Goal: Task Accomplishment & Management: Manage account settings

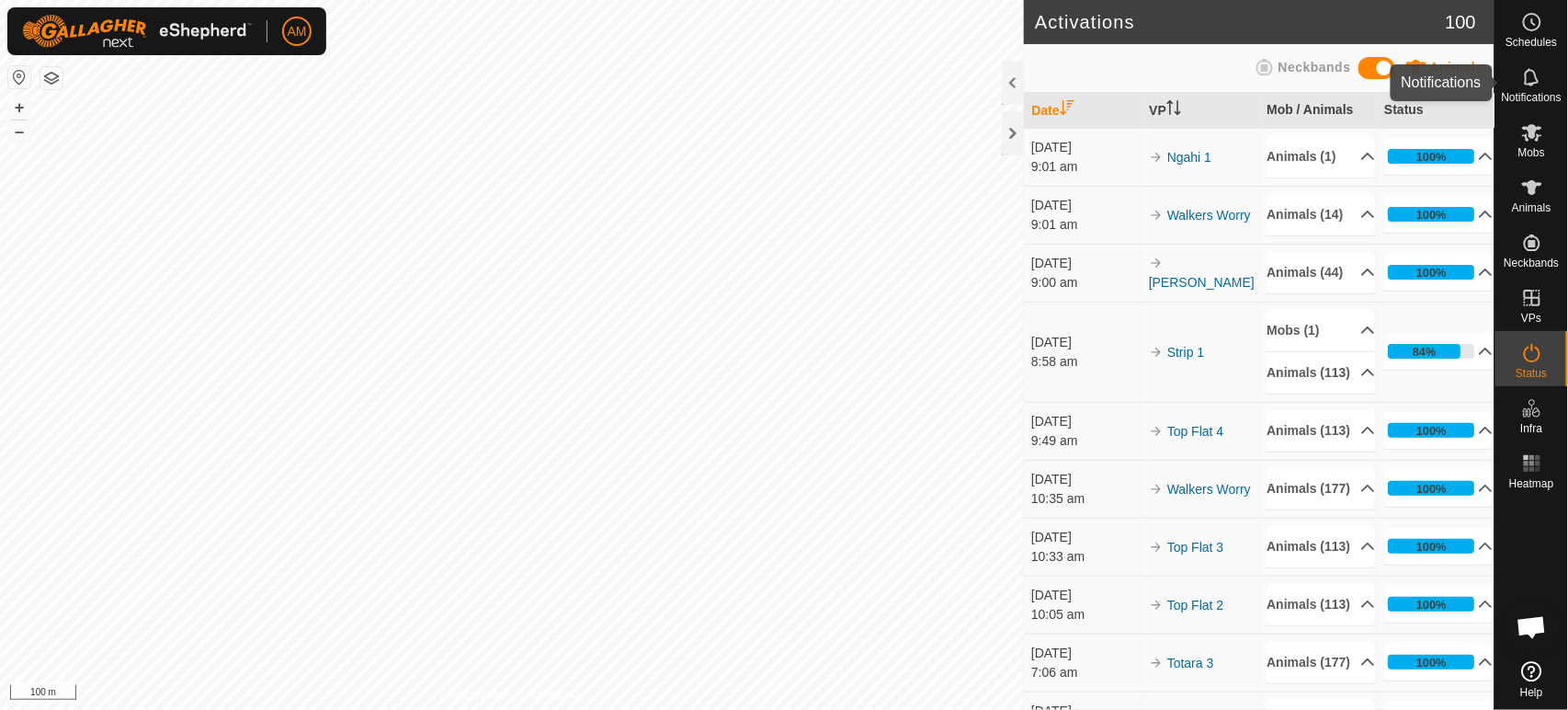
click at [1538, 81] on icon at bounding box center [1531, 77] width 22 height 22
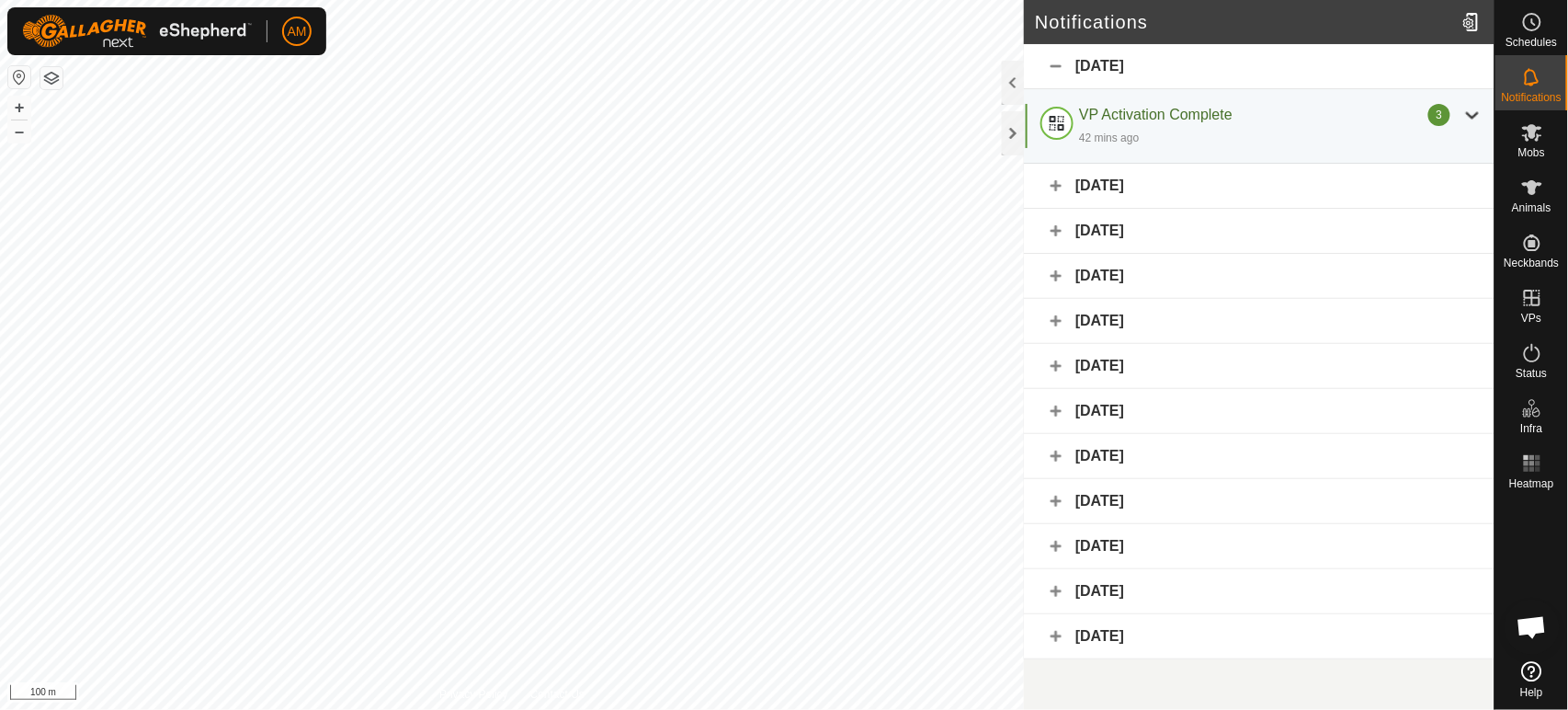
click at [1406, 117] on div "VP Activation Complete" at bounding box center [1253, 114] width 350 height 22
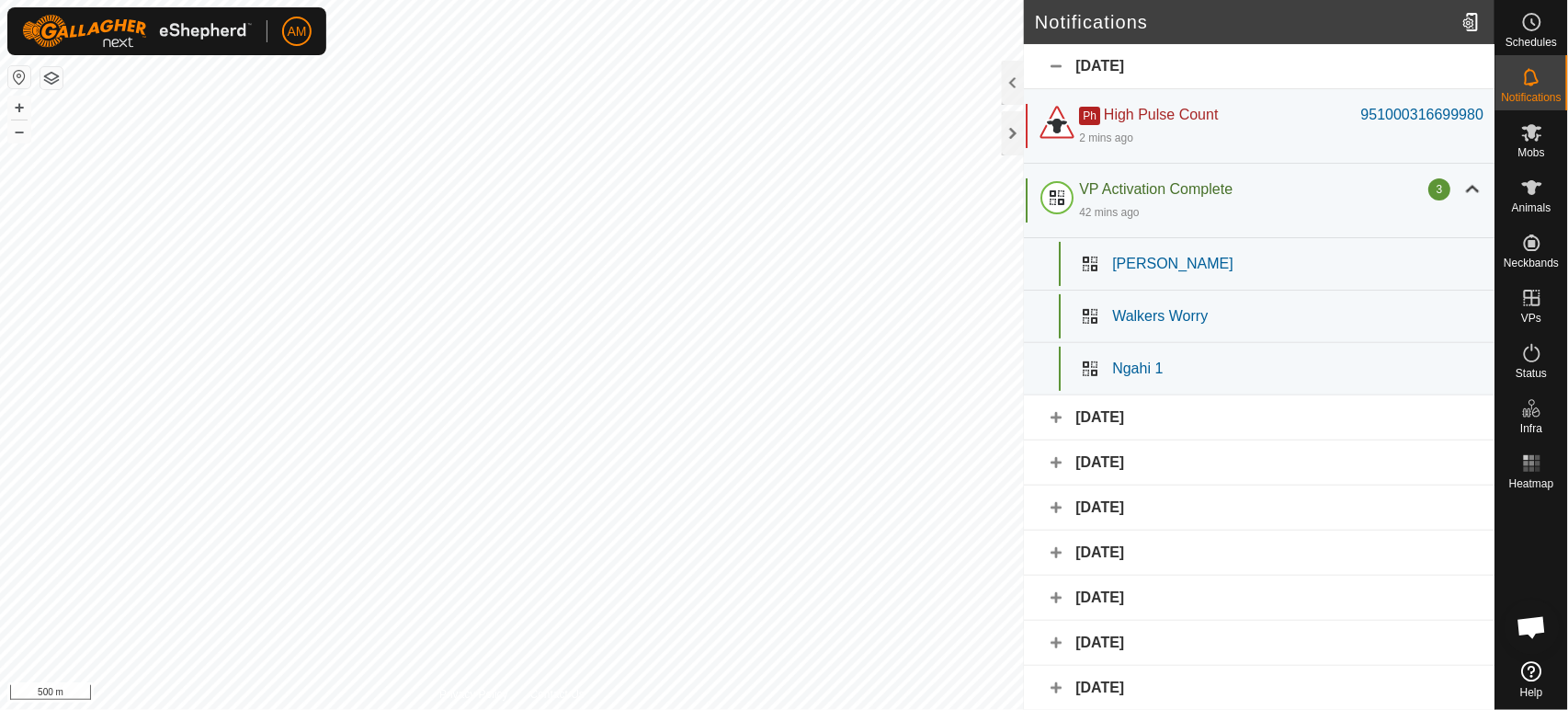
click at [1407, 108] on div "951000316699980" at bounding box center [1422, 114] width 122 height 22
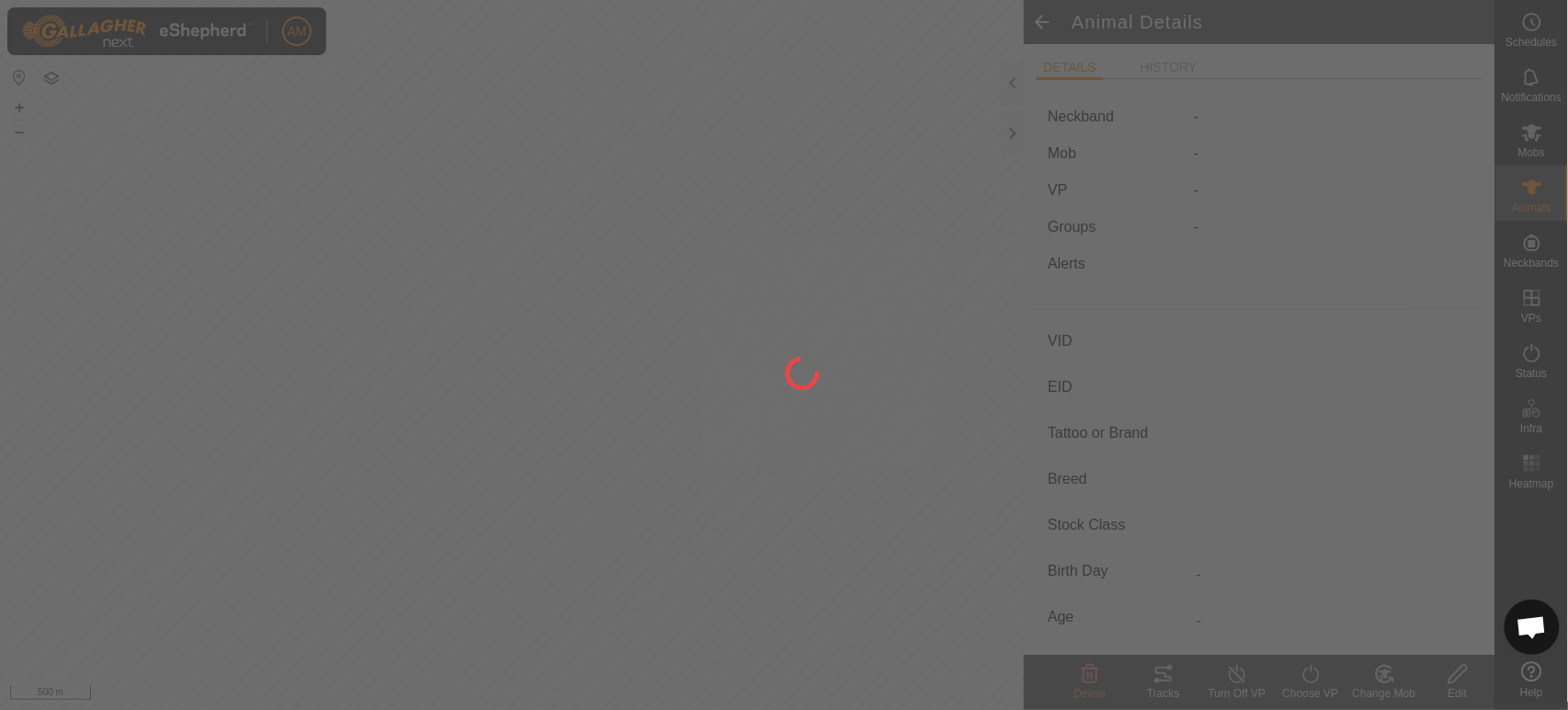
type input "-"
type input "951000316699980"
type input "-"
type input "Angus"
type input "Heifer"
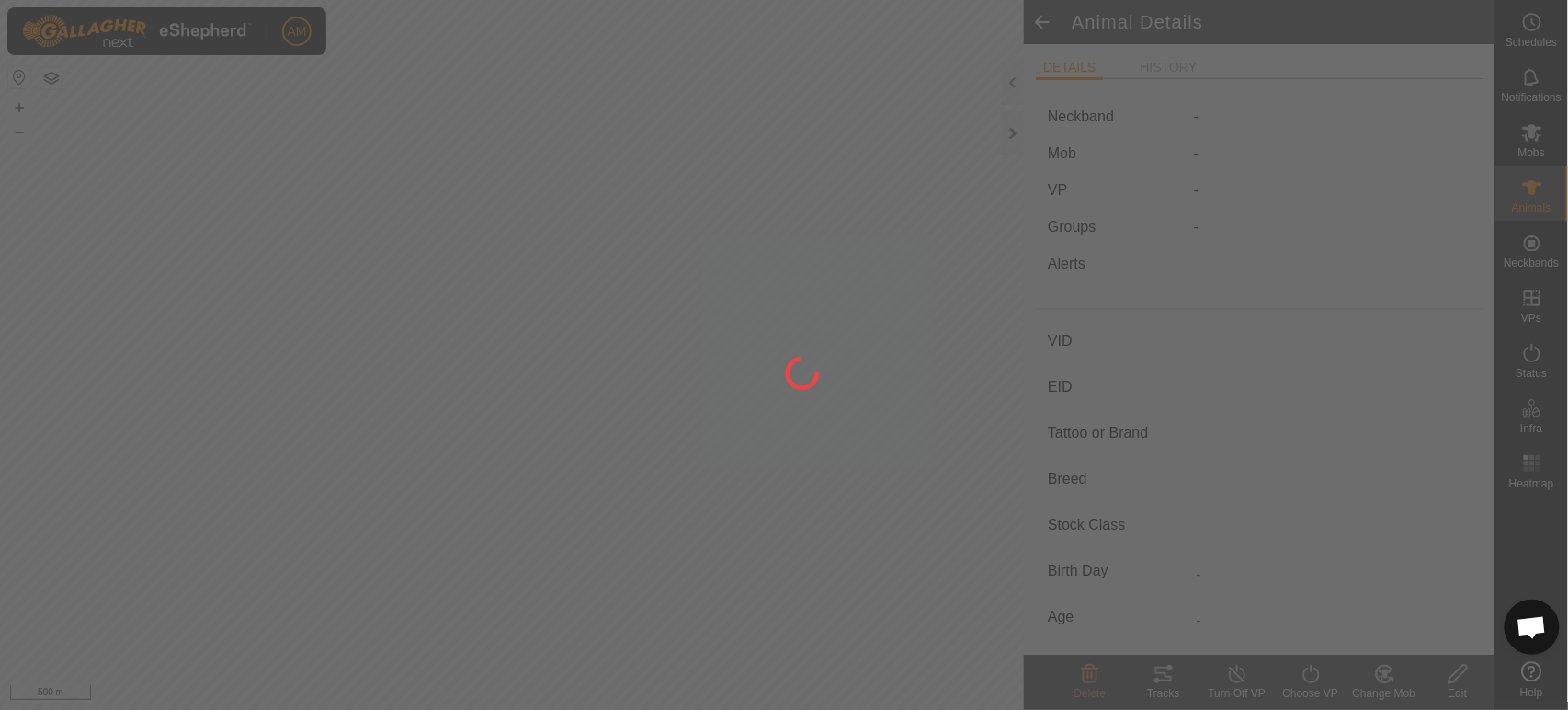
type input "11/2023"
type input "1 year 10 months"
type input "-"
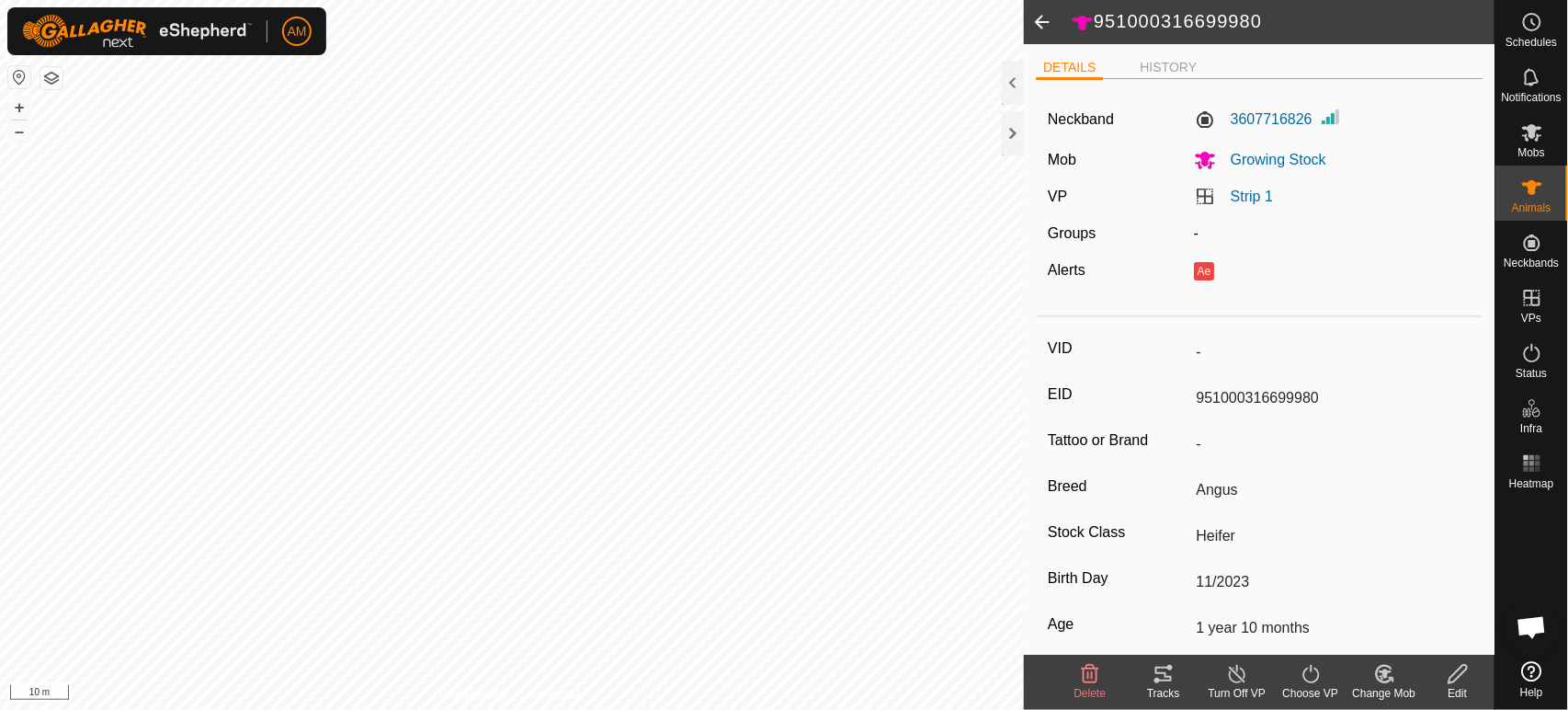
click at [1245, 682] on line at bounding box center [1237, 674] width 15 height 15
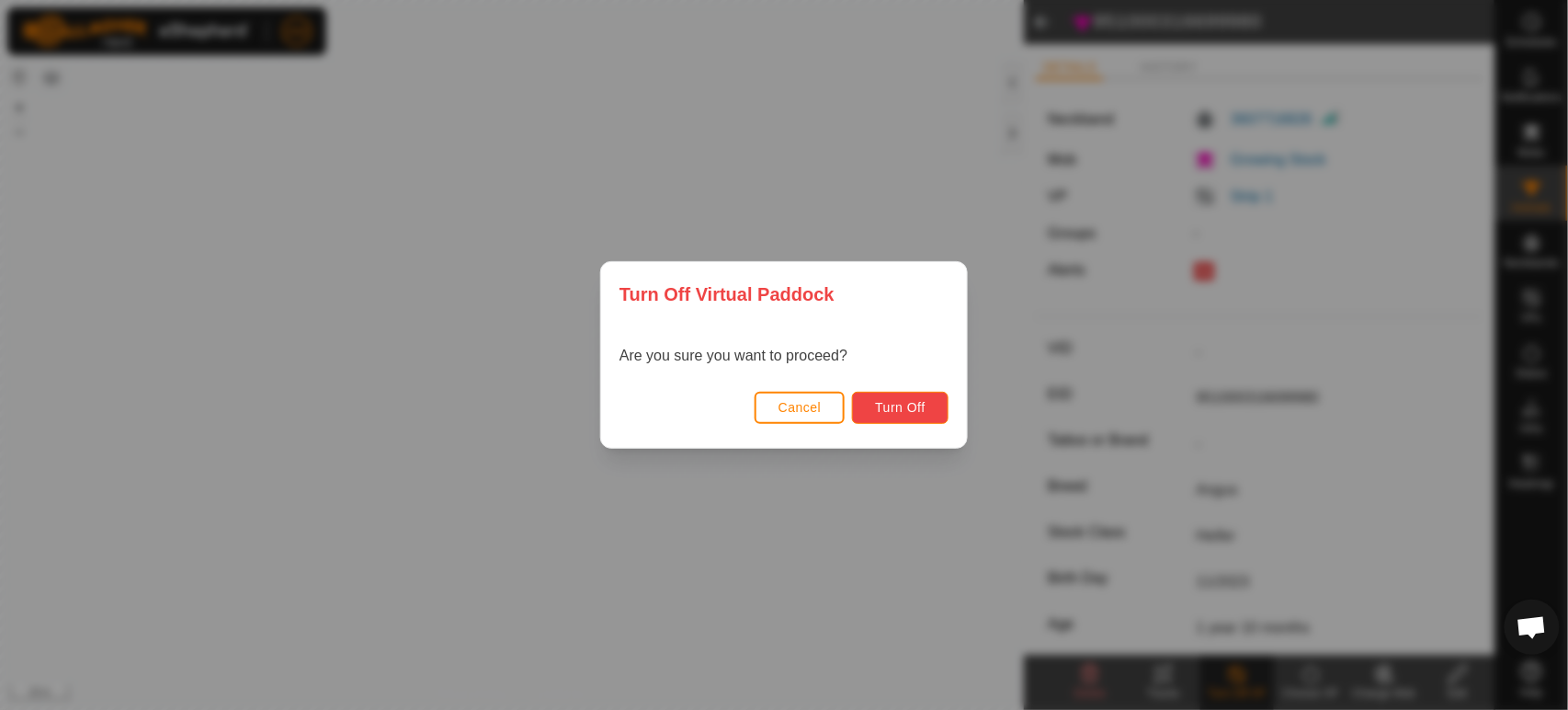
click at [936, 419] on button "Turn Off" at bounding box center [901, 407] width 97 height 32
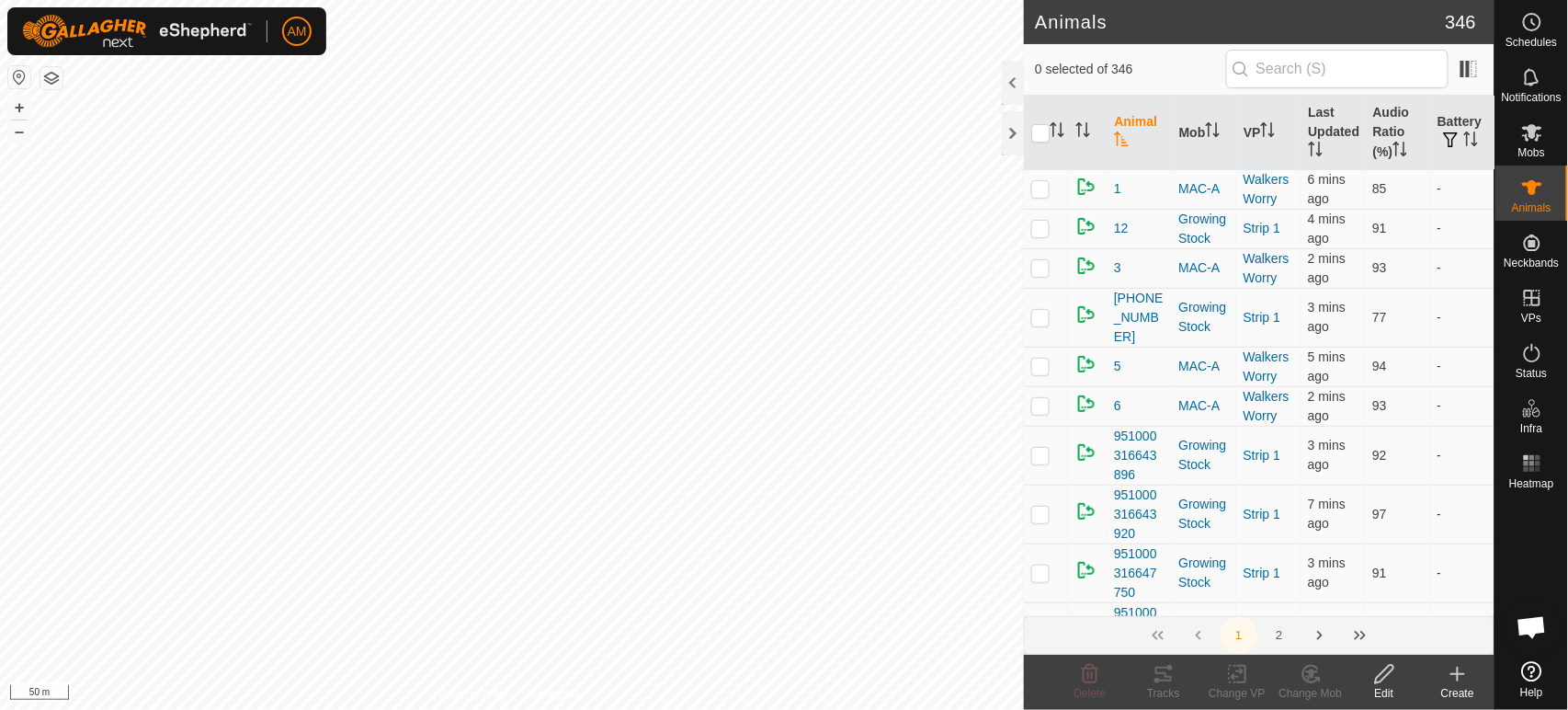
checkbox input "true"
click at [1237, 676] on icon at bounding box center [1237, 674] width 13 height 12
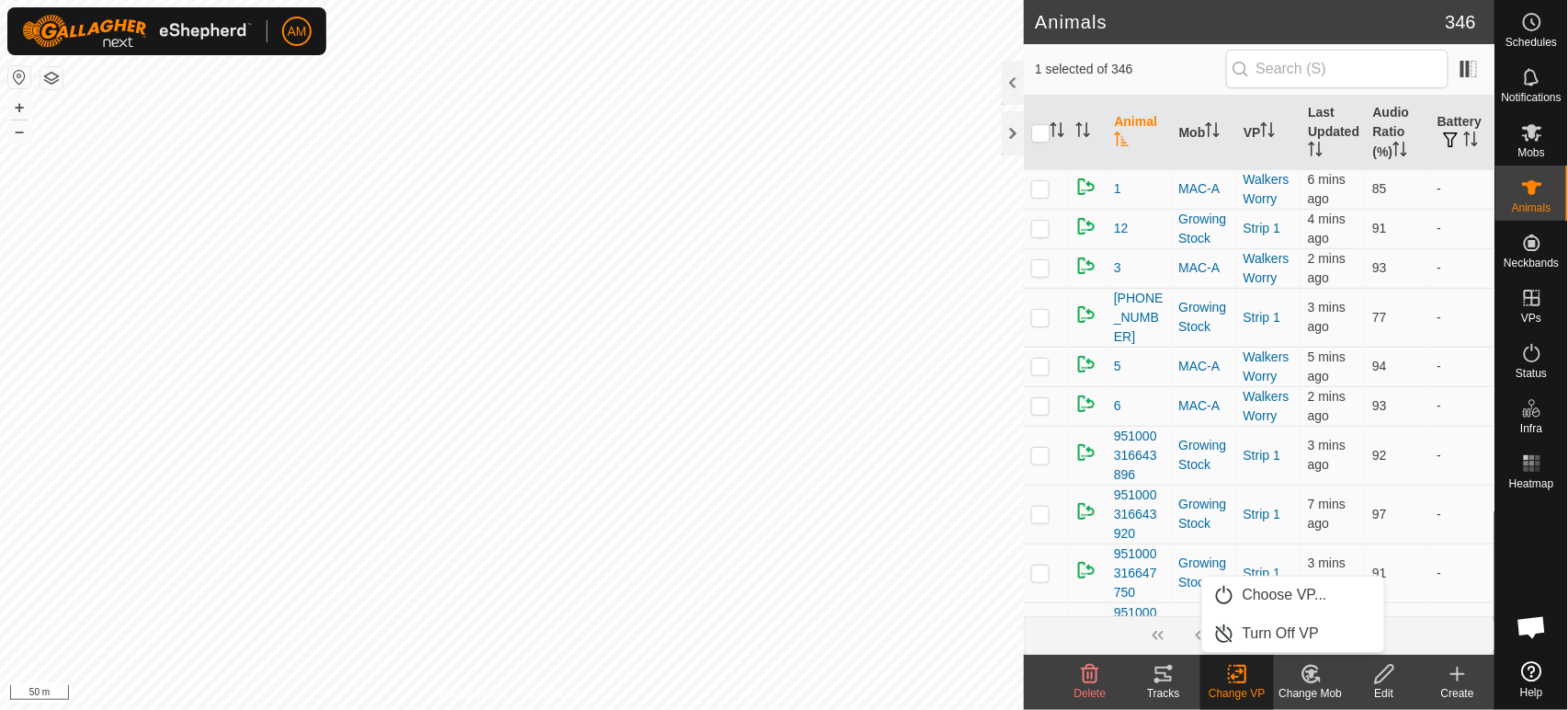
click at [1239, 627] on link "Turn Off VP" at bounding box center [1293, 633] width 182 height 37
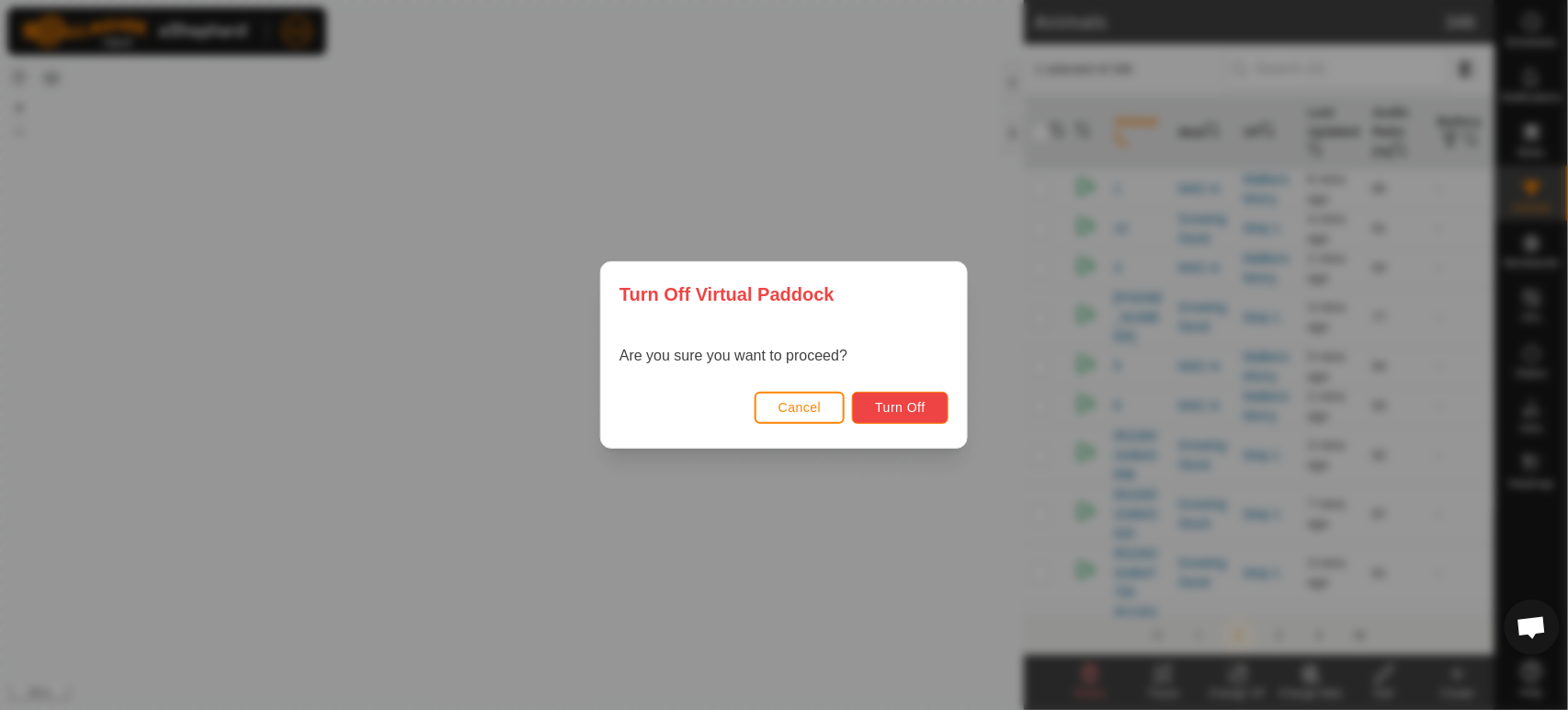
click at [935, 413] on button "Turn Off" at bounding box center [901, 407] width 97 height 32
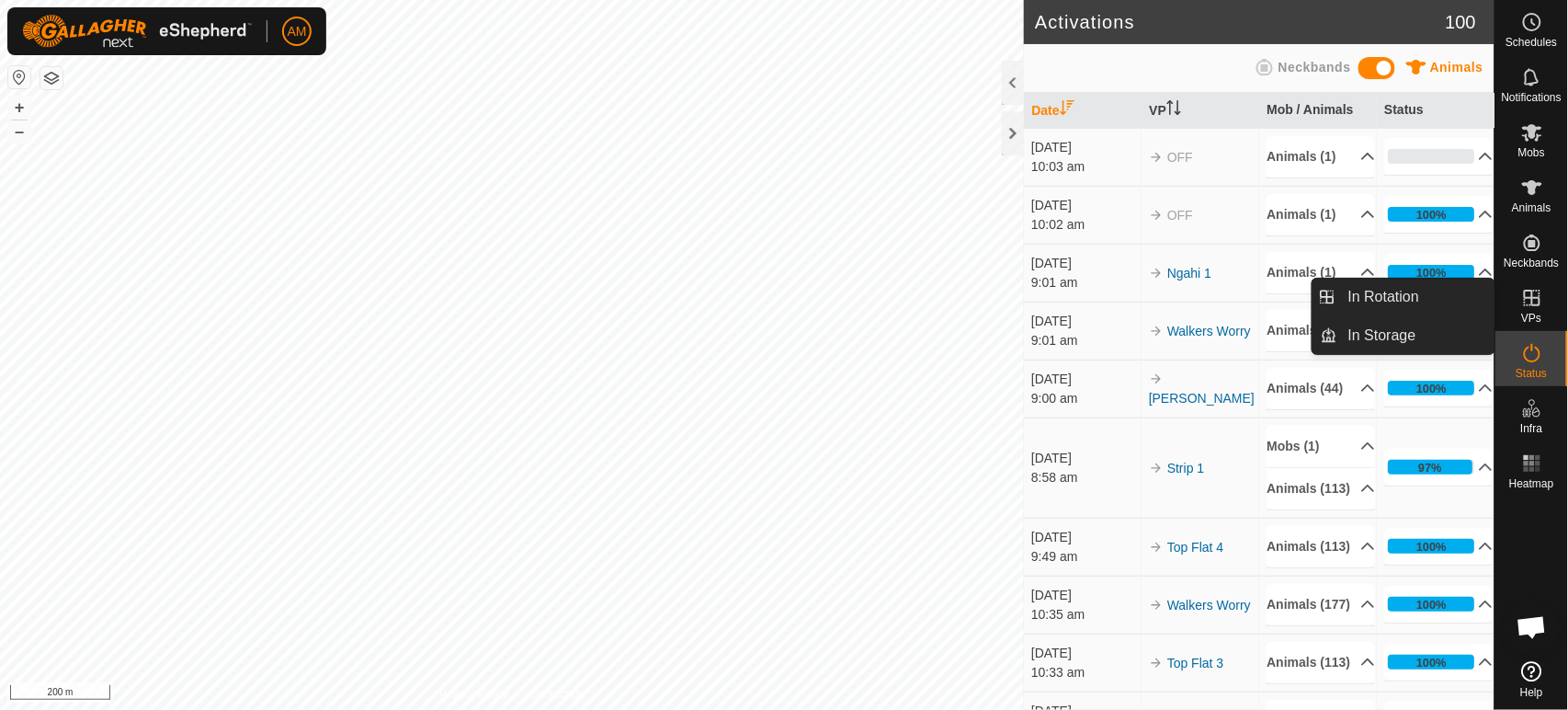
drag, startPoint x: 1485, startPoint y: 300, endPoint x: 1460, endPoint y: 299, distance: 25.0
click at [1460, 299] on link "In Rotation" at bounding box center [1416, 297] width 157 height 37
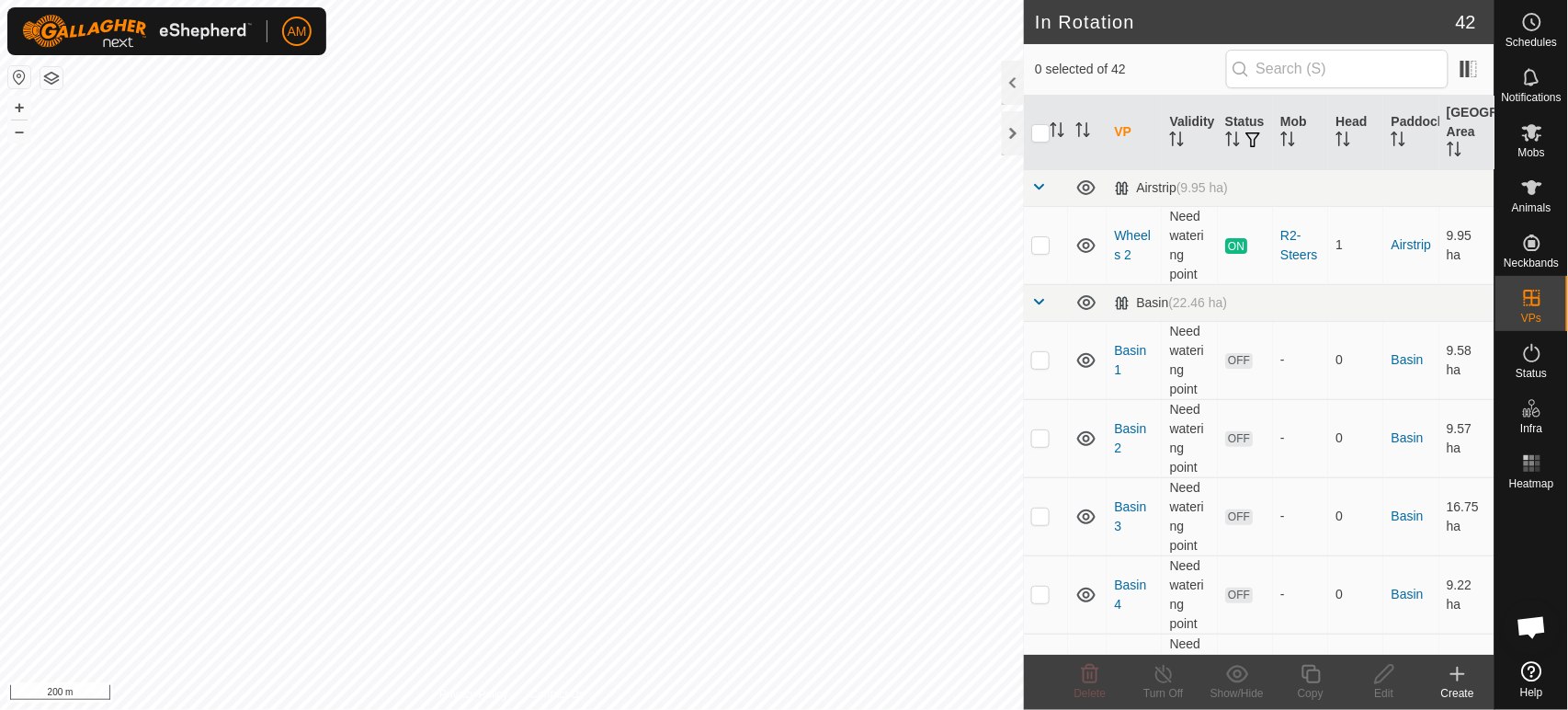
click at [1460, 671] on icon at bounding box center [1457, 673] width 22 height 22
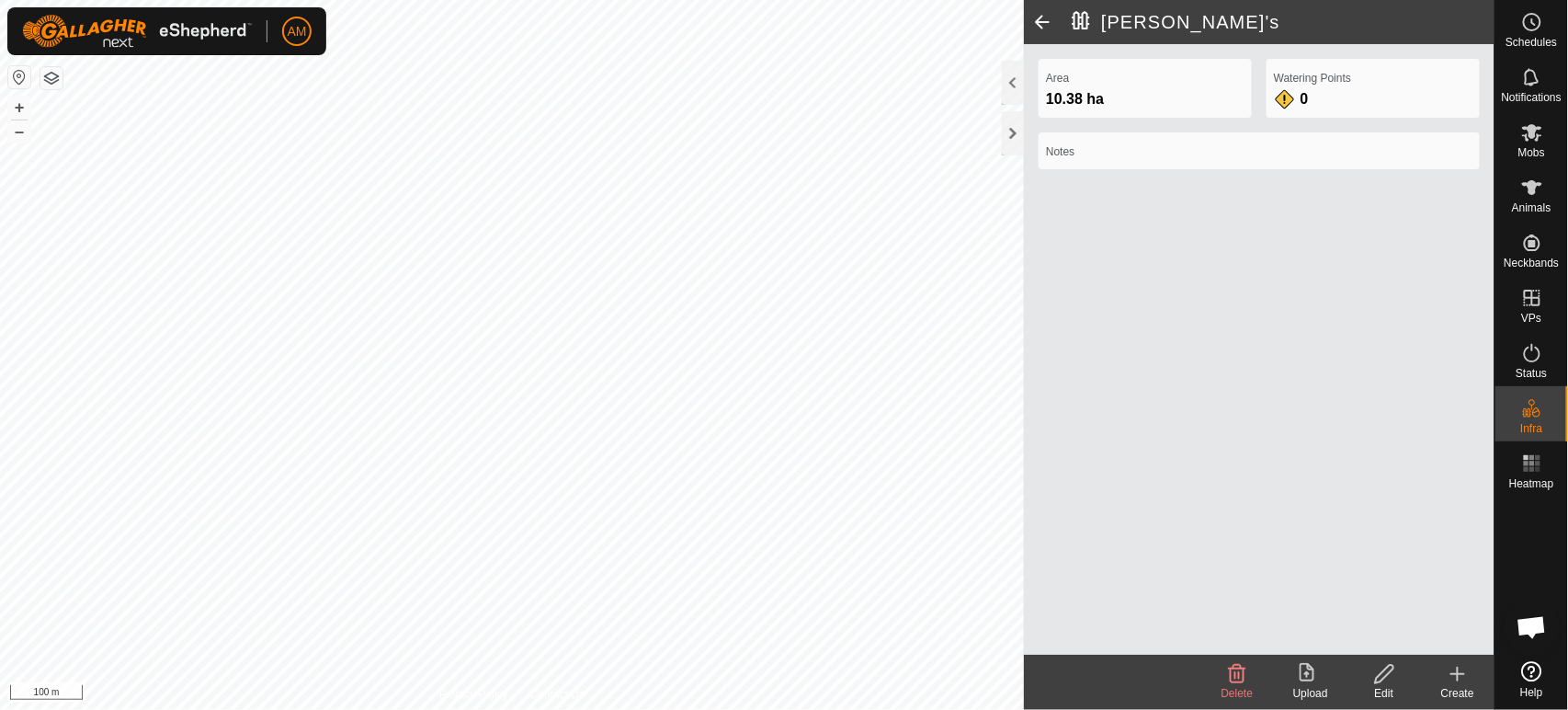
click at [1051, 20] on span at bounding box center [1042, 22] width 37 height 45
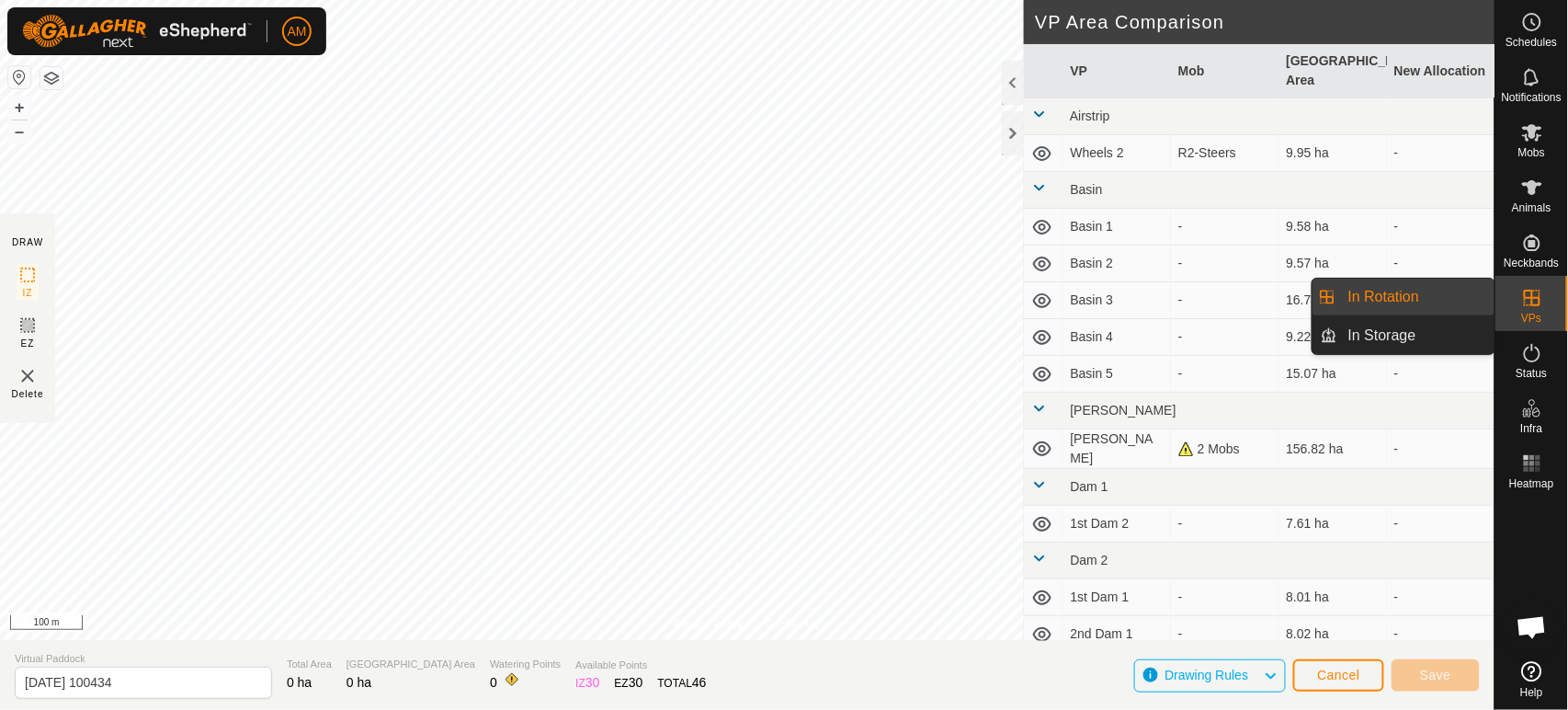
drag, startPoint x: 1493, startPoint y: 298, endPoint x: 1464, endPoint y: 298, distance: 29.0
click at [1464, 298] on link "In Rotation" at bounding box center [1416, 297] width 157 height 37
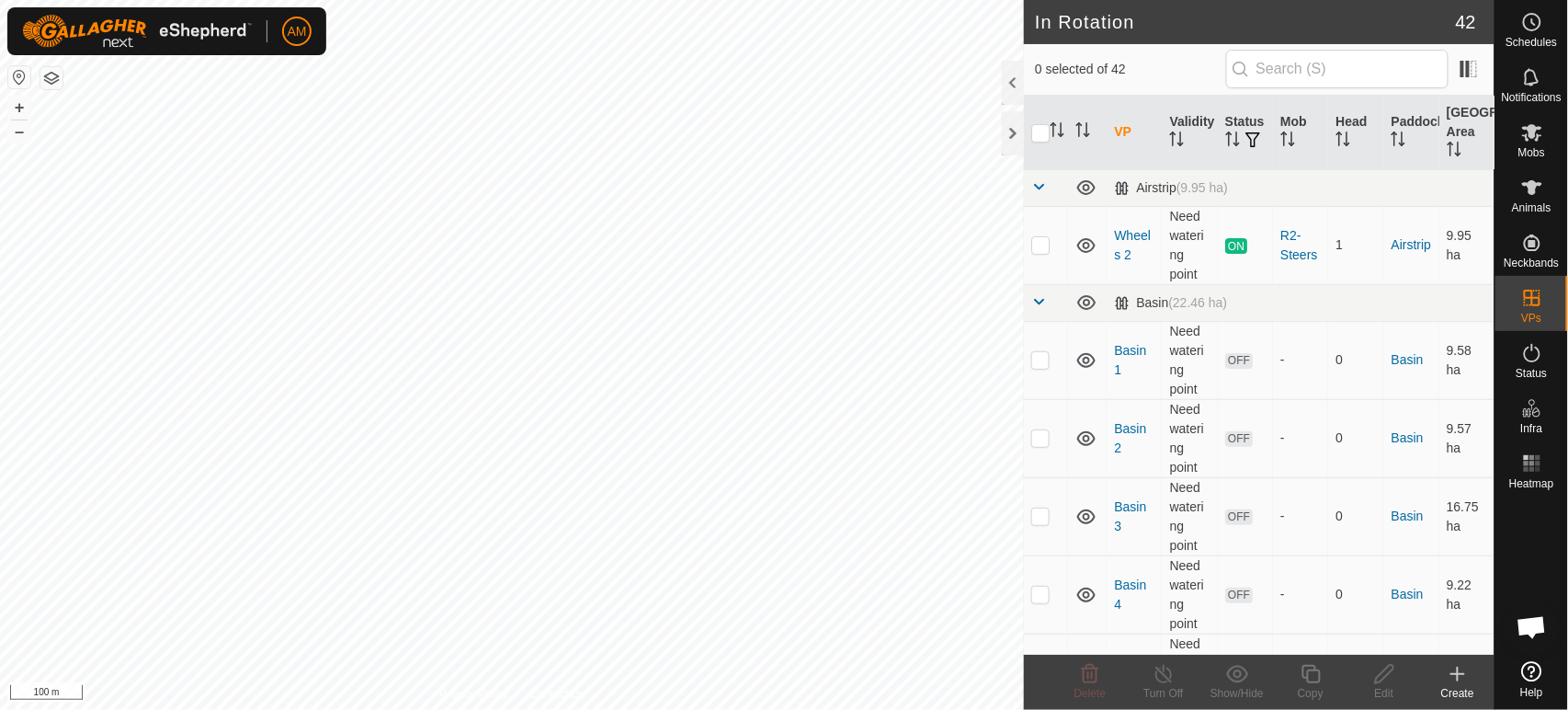
click at [1465, 672] on icon at bounding box center [1457, 673] width 22 height 22
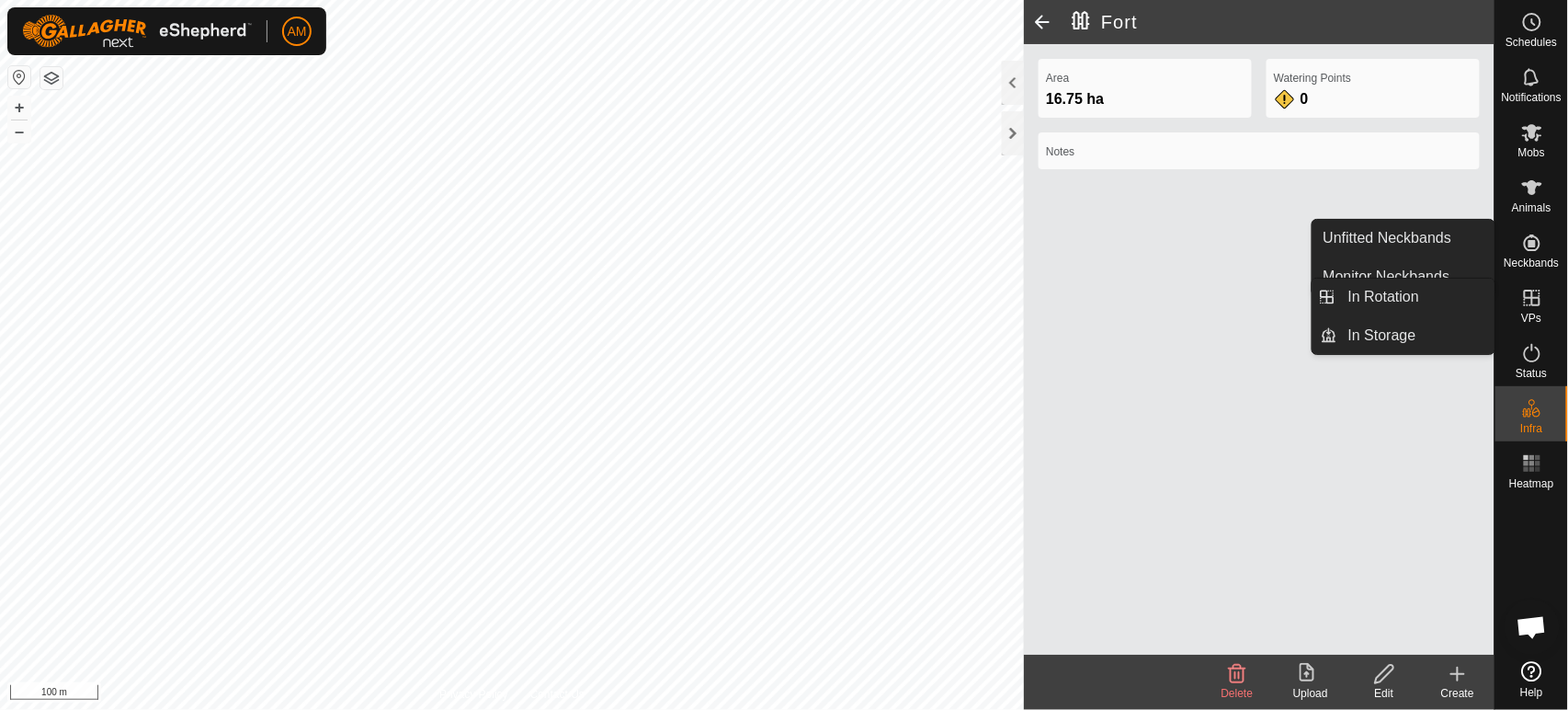
drag, startPoint x: 1460, startPoint y: 297, endPoint x: 1503, endPoint y: 357, distance: 73.8
click at [1460, 297] on link "In Rotation" at bounding box center [1416, 297] width 157 height 37
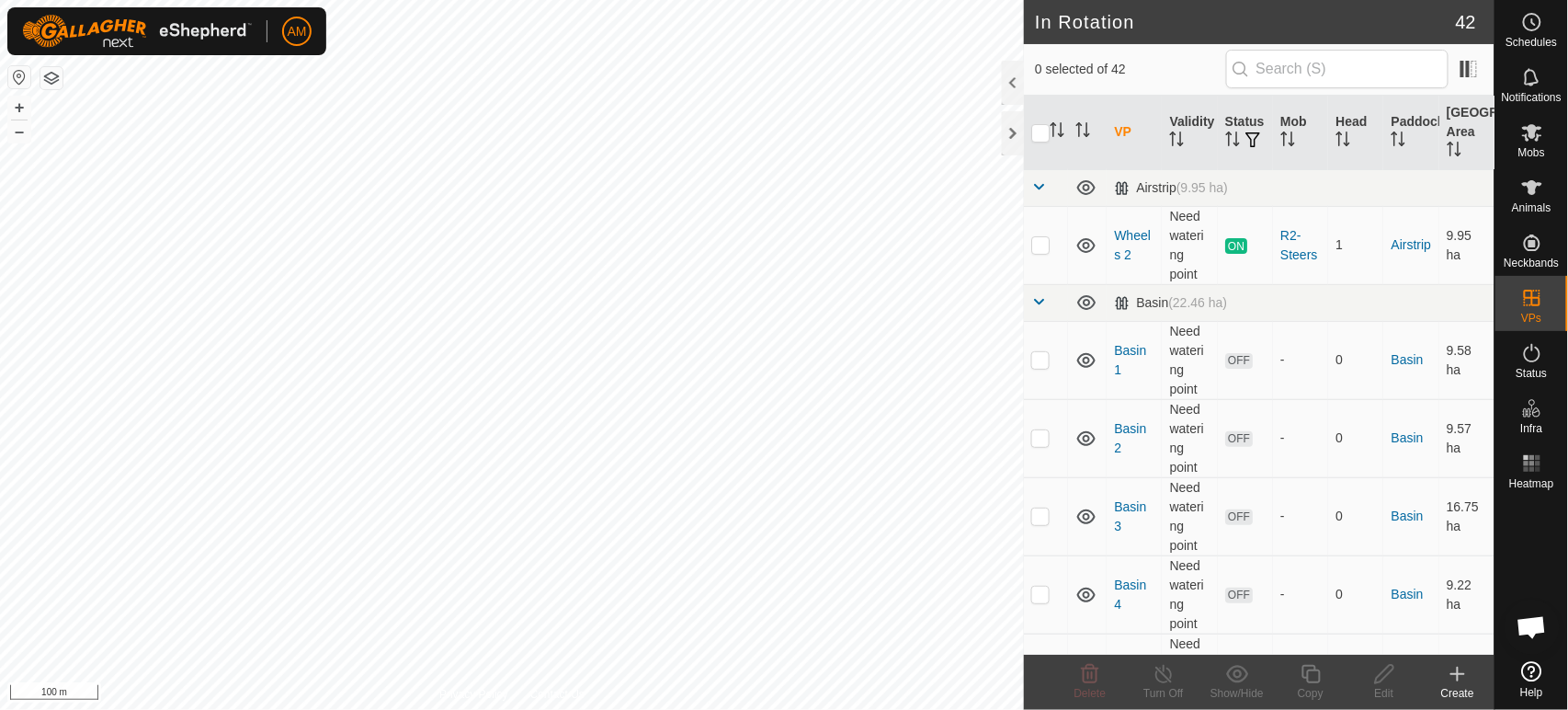
click at [1450, 678] on icon at bounding box center [1457, 673] width 22 height 22
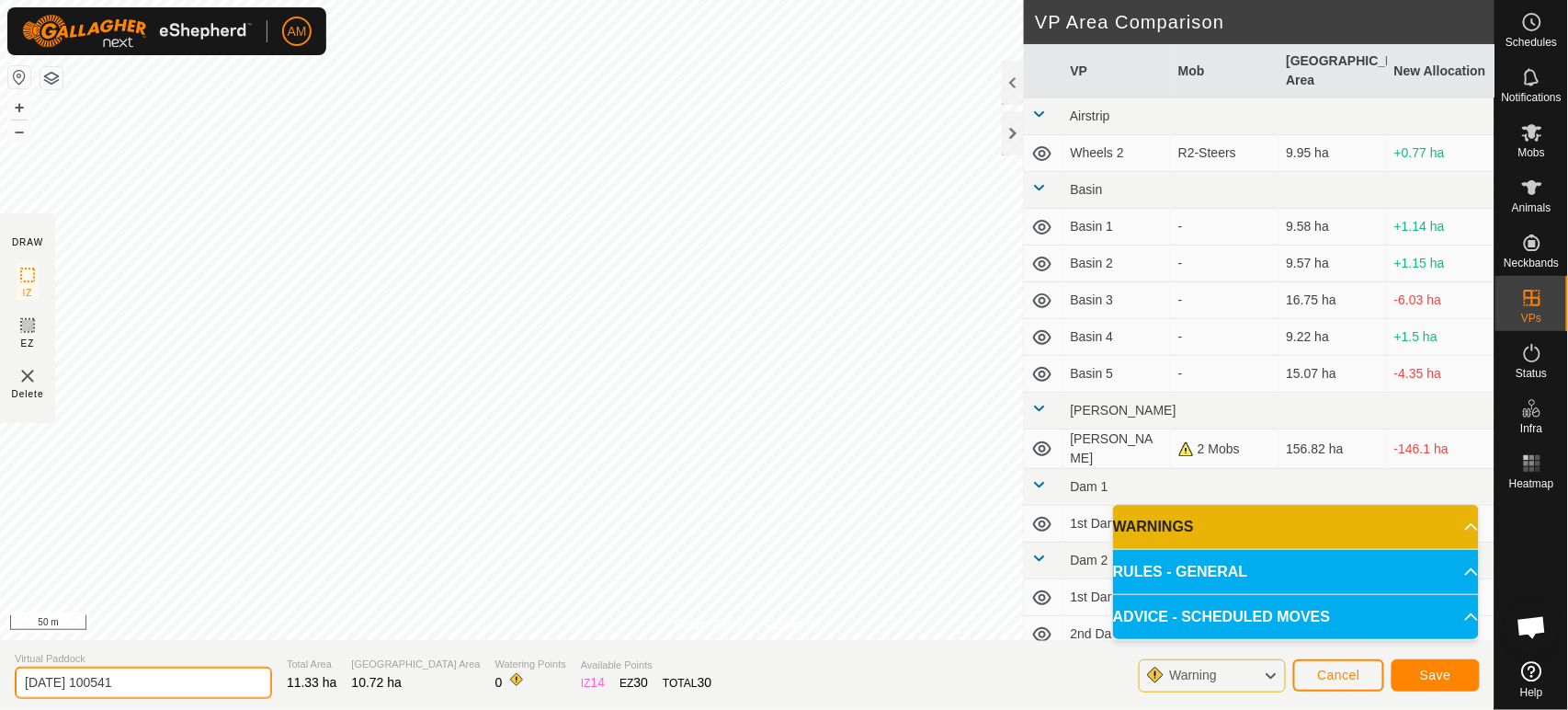
drag, startPoint x: 169, startPoint y: 684, endPoint x: 0, endPoint y: 675, distance: 169.2
click at [0, 675] on section "Virtual Paddock [DATE] 100541 Total Area 11.33 ha Grazing Area 10.72 ha Waterin…" at bounding box center [747, 674] width 1494 height 70
type input "Strip 2"
click at [1433, 681] on span "Save" at bounding box center [1435, 674] width 31 height 15
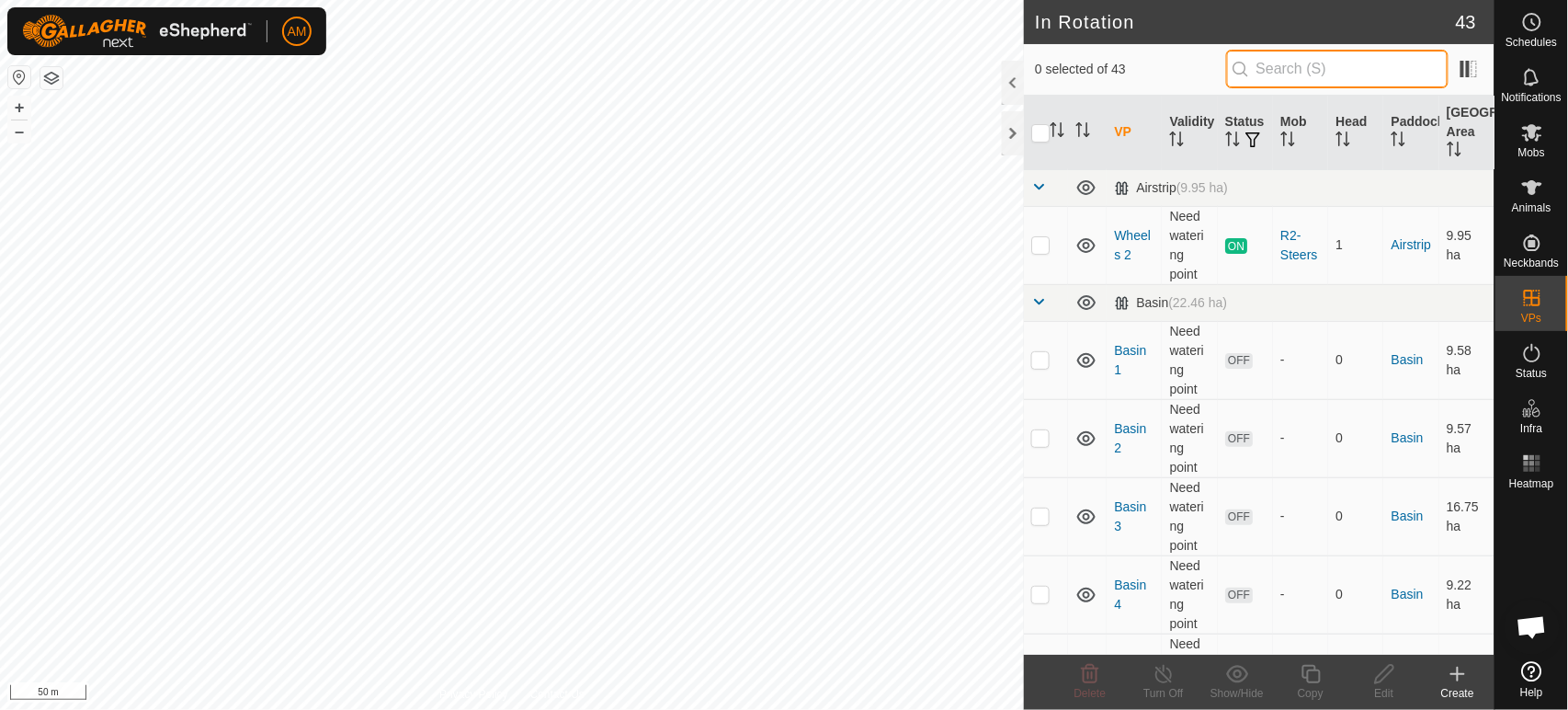
click at [1275, 79] on input "text" at bounding box center [1337, 69] width 223 height 39
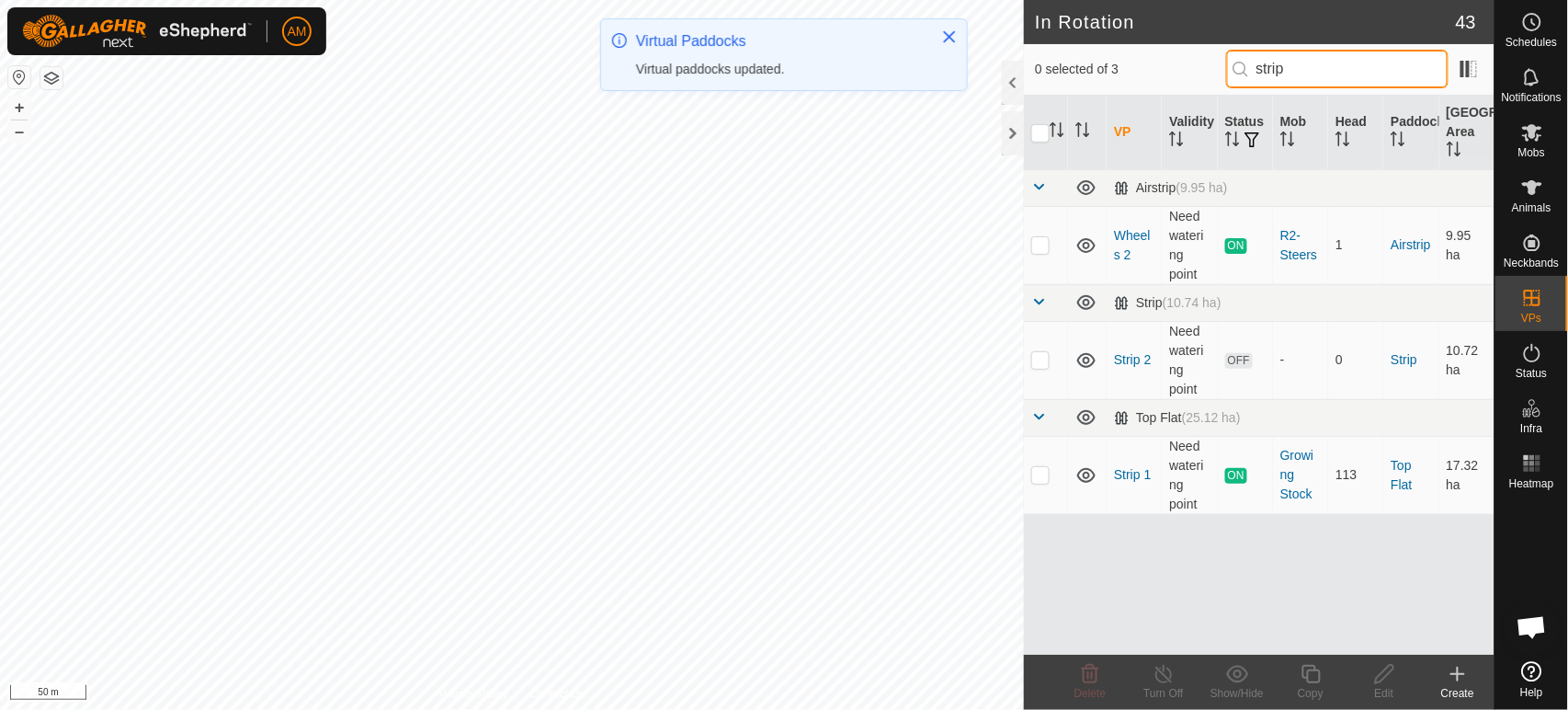
type input "strip"
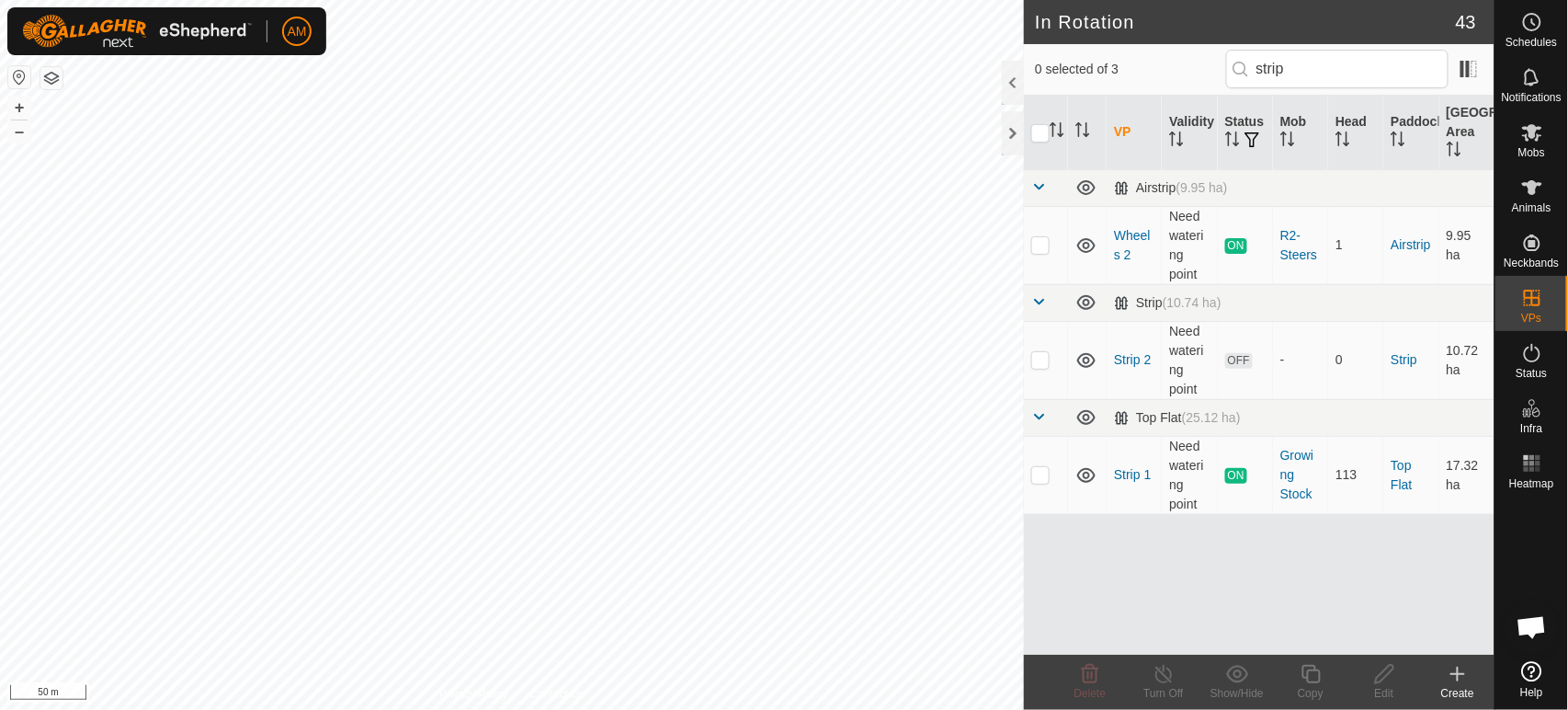
click at [1047, 360] on p-checkbox at bounding box center [1040, 358] width 18 height 15
checkbox input "true"
click at [1398, 695] on div "Edit" at bounding box center [1384, 693] width 74 height 16
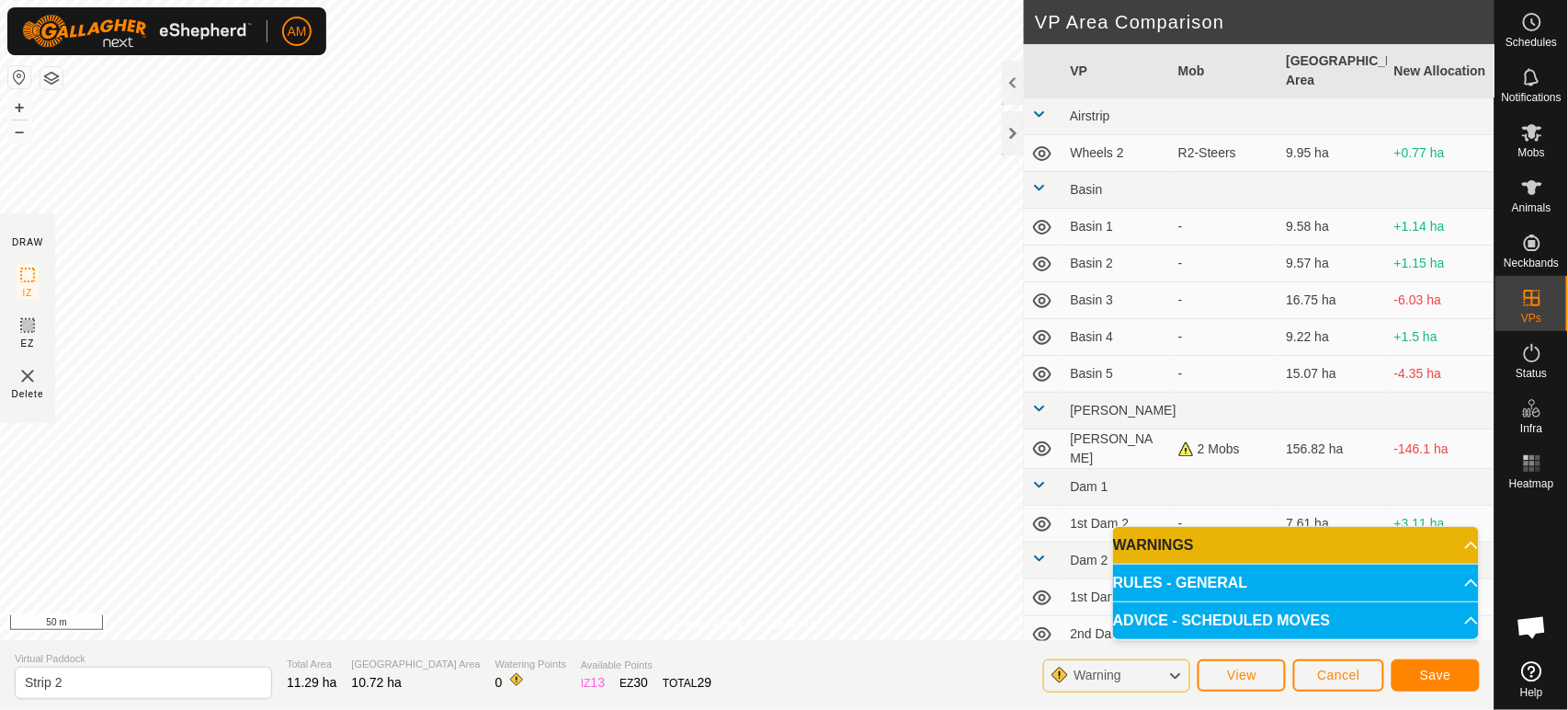
click at [429, 704] on div "Privacy Policy Contact Us Status: OFF Type: Inclusion Zone + – ⇧ i 50 m DRAW IZ…" at bounding box center [747, 355] width 1494 height 710
click at [1445, 671] on span "Save" at bounding box center [1435, 674] width 31 height 15
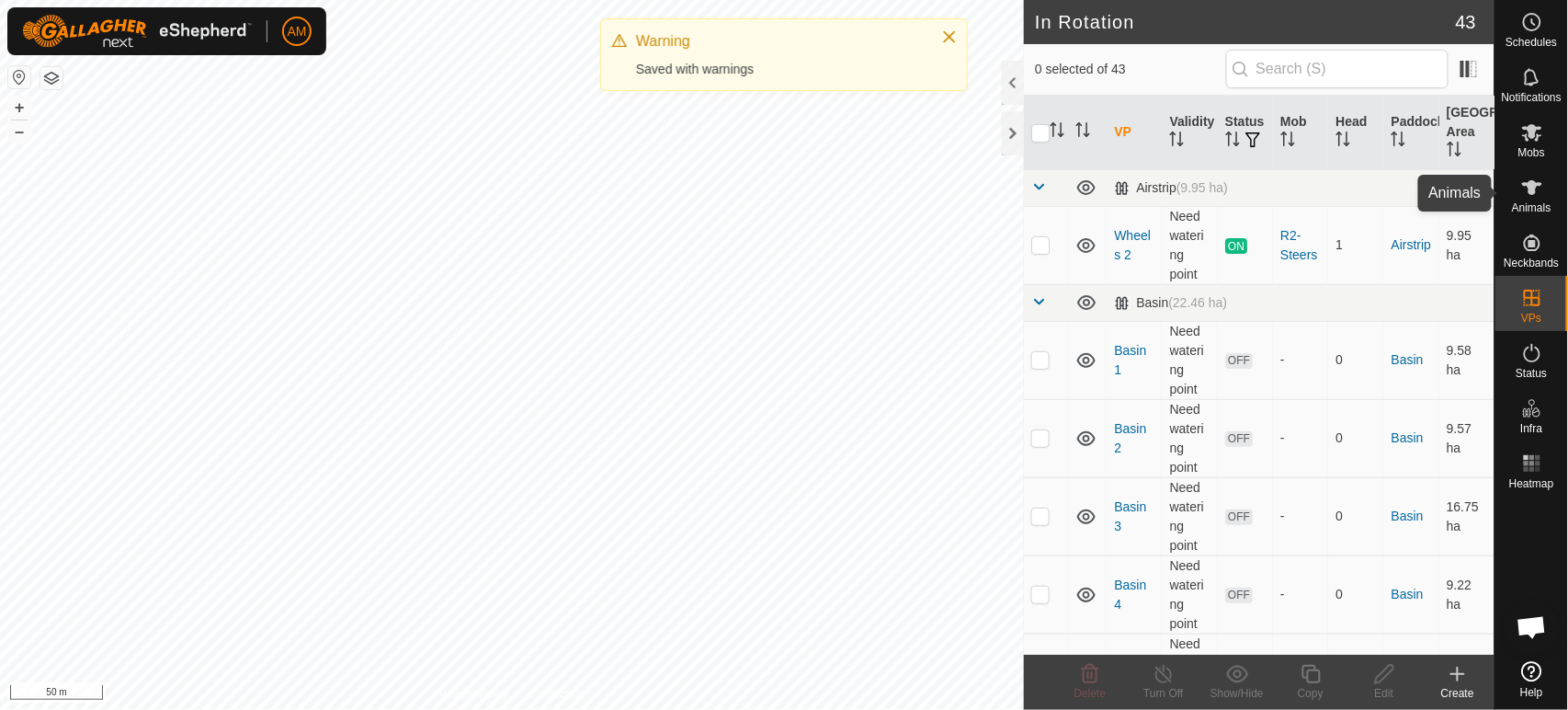
drag, startPoint x: 1547, startPoint y: 191, endPoint x: 1495, endPoint y: 211, distance: 55.7
click at [1547, 191] on es-animals-svg-icon at bounding box center [1532, 187] width 33 height 29
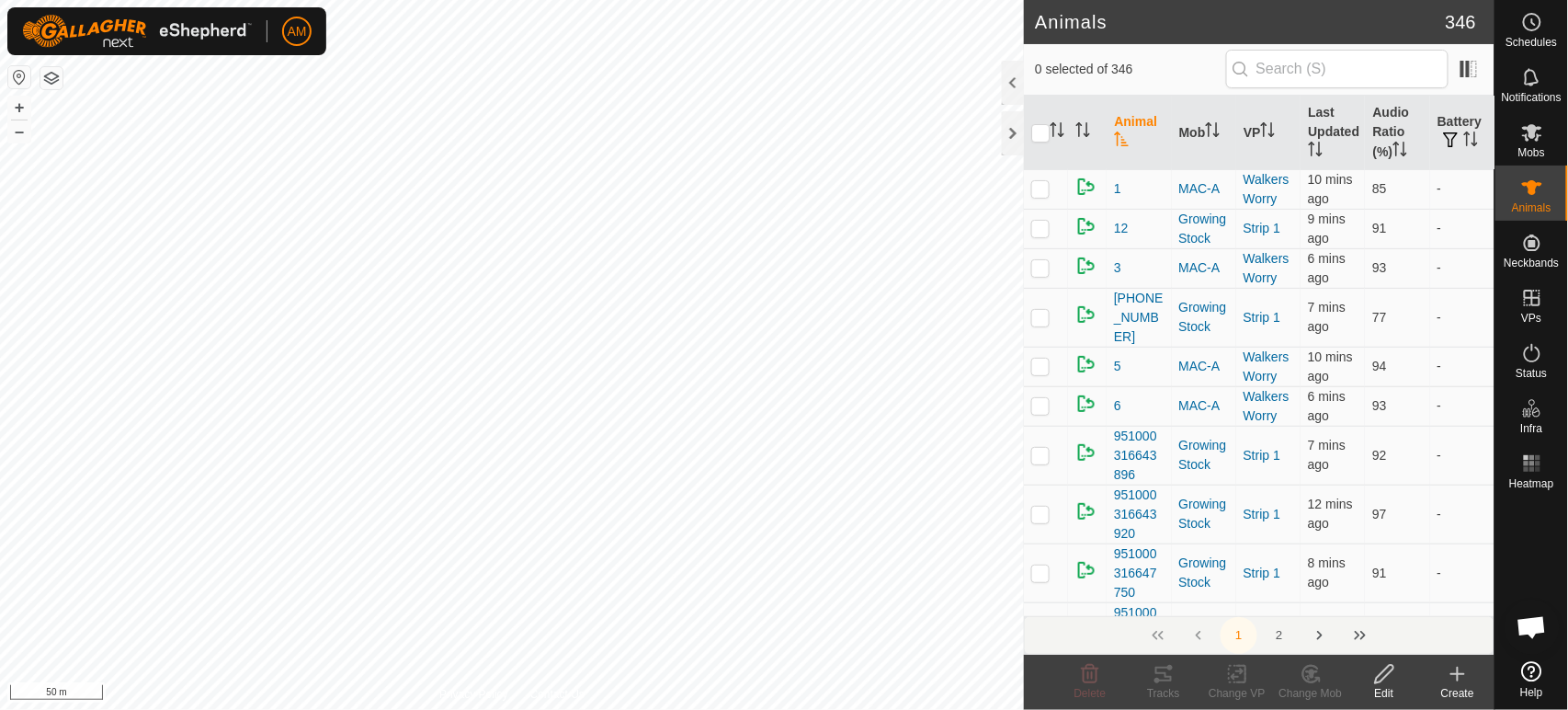
click at [282, 0] on html "AM Schedules Notifications Mobs Animals Neckbands VPs Status Infra Heatmap Help…" at bounding box center [784, 355] width 1568 height 710
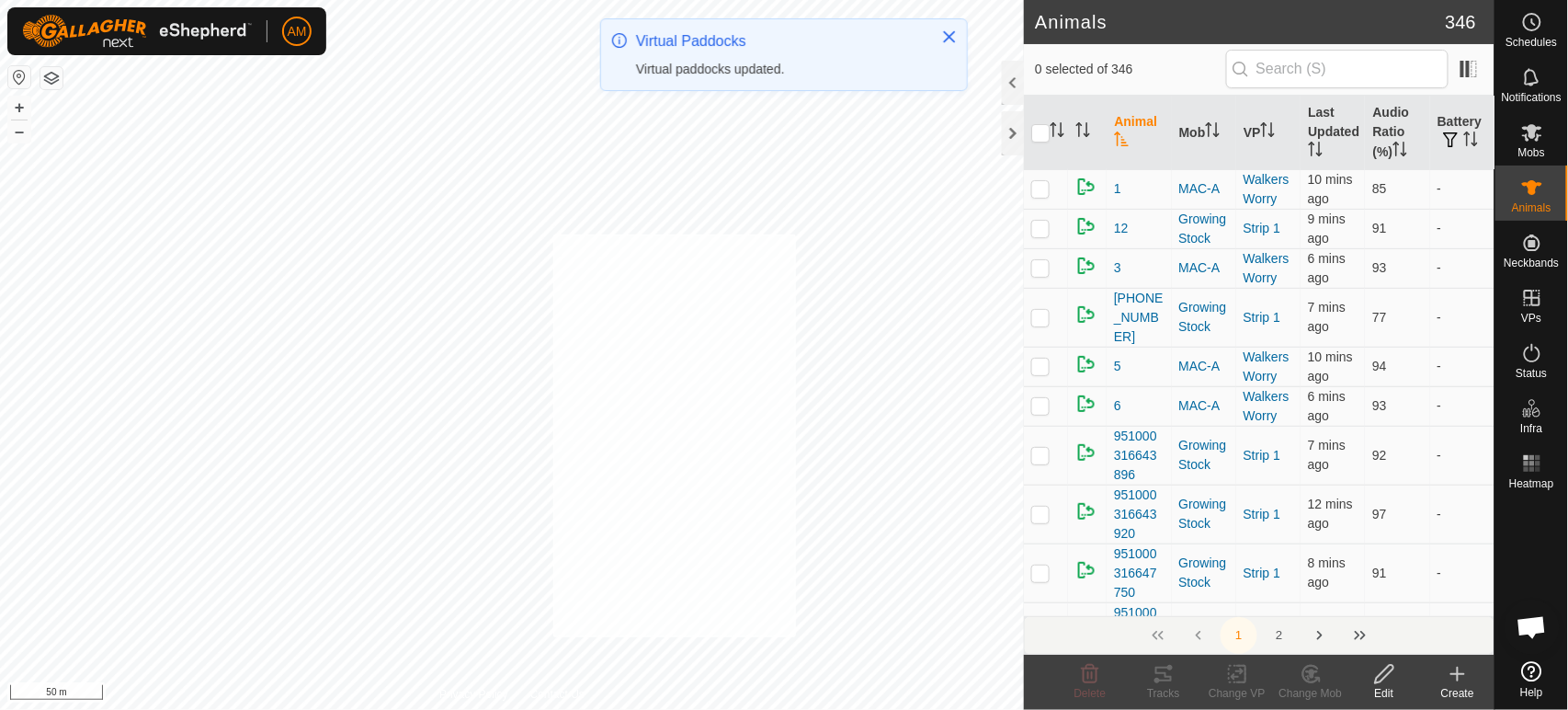
checkbox input "true"
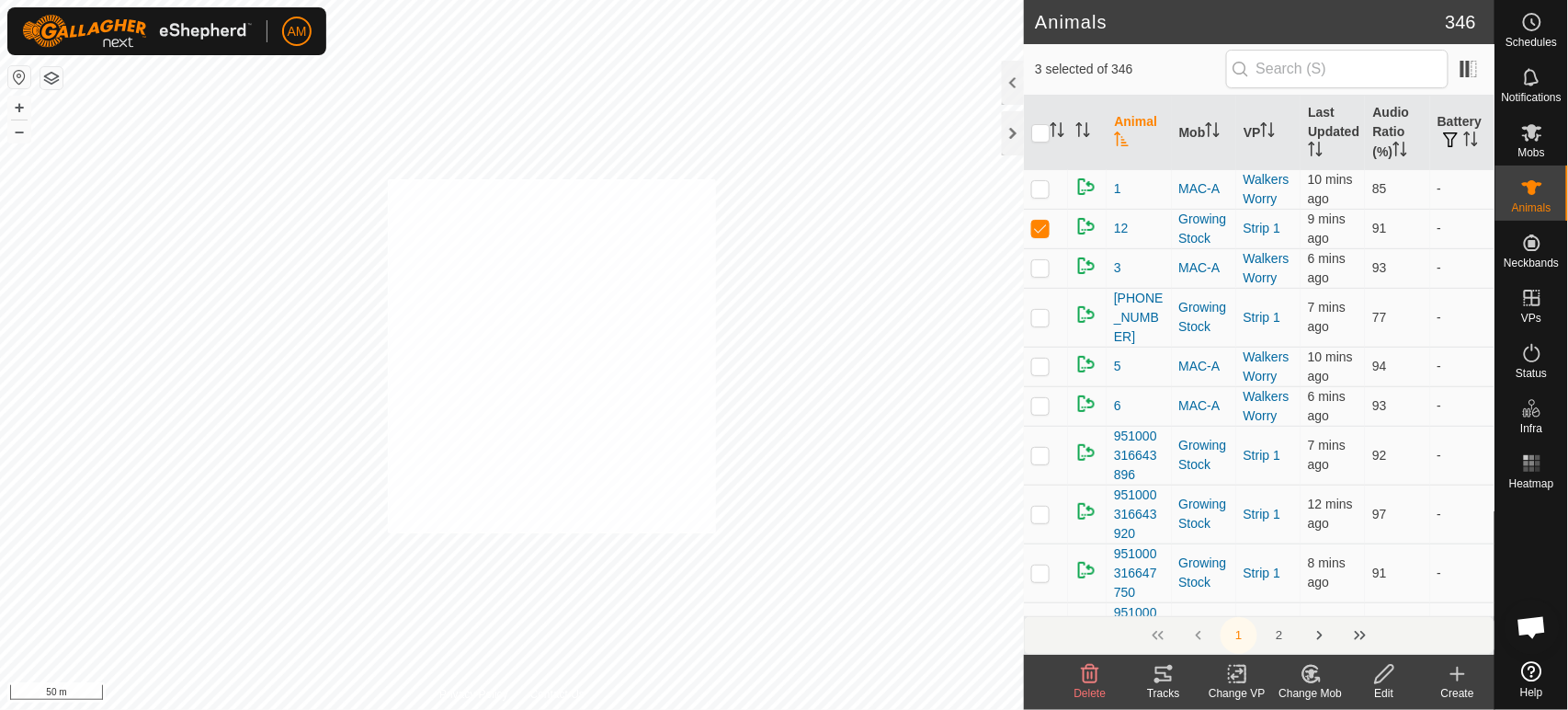
checkbox input "true"
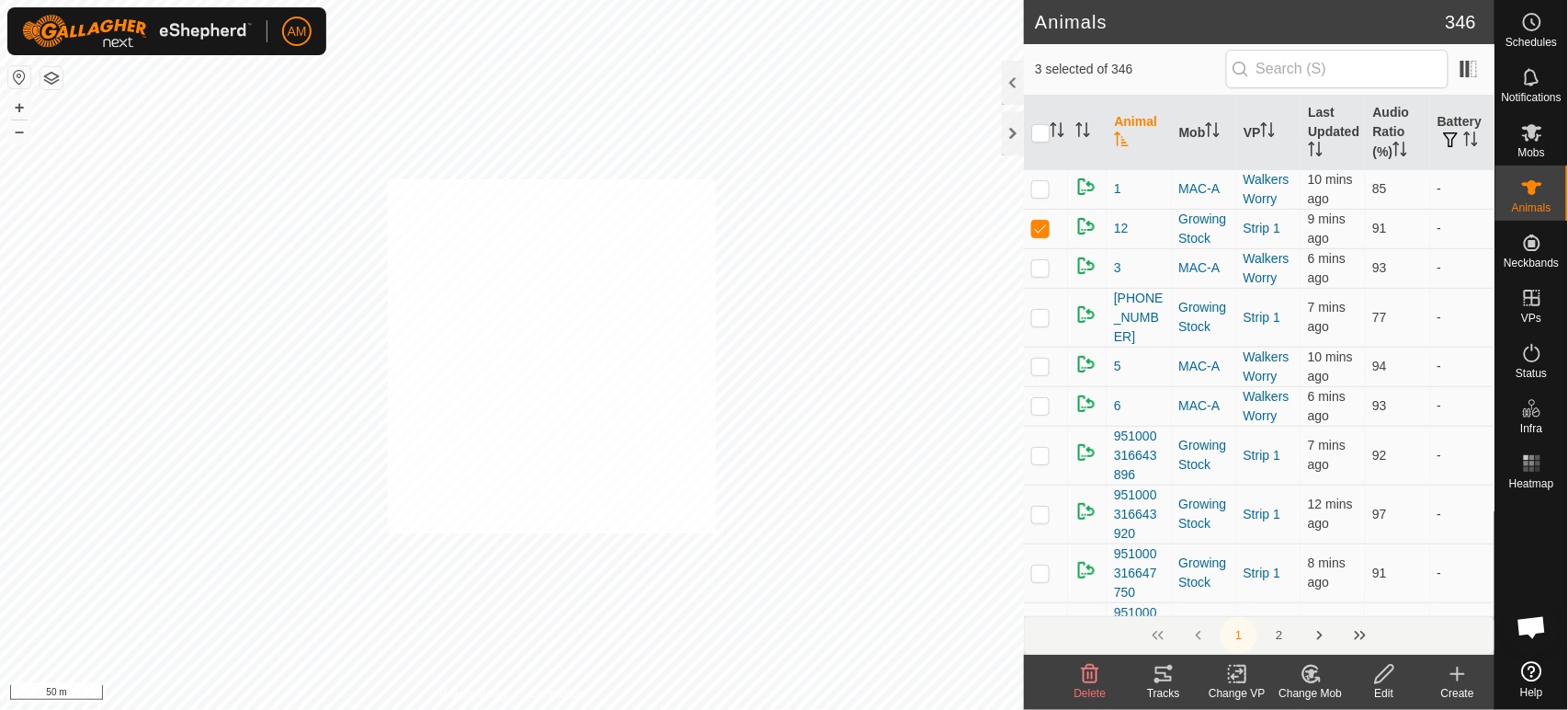
checkbox input "true"
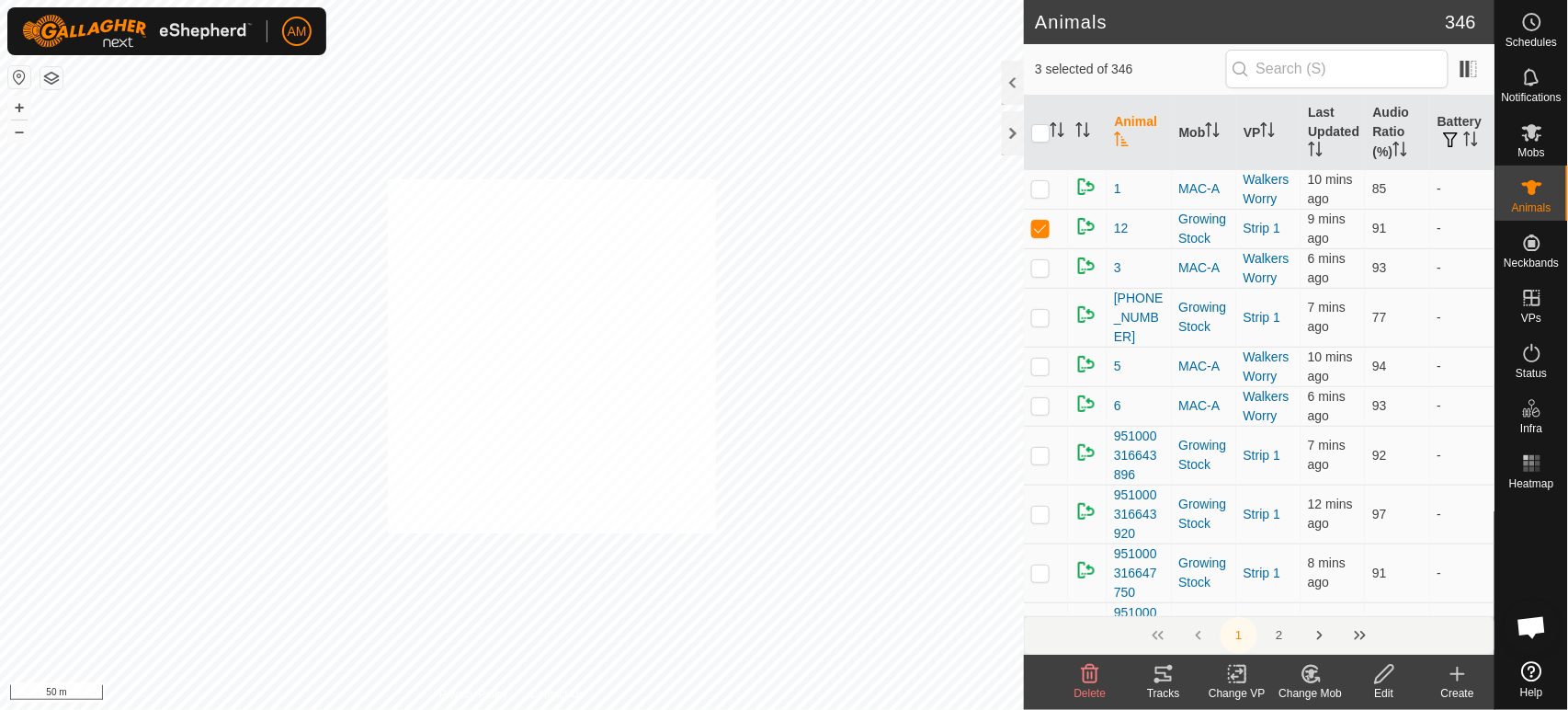
checkbox input "true"
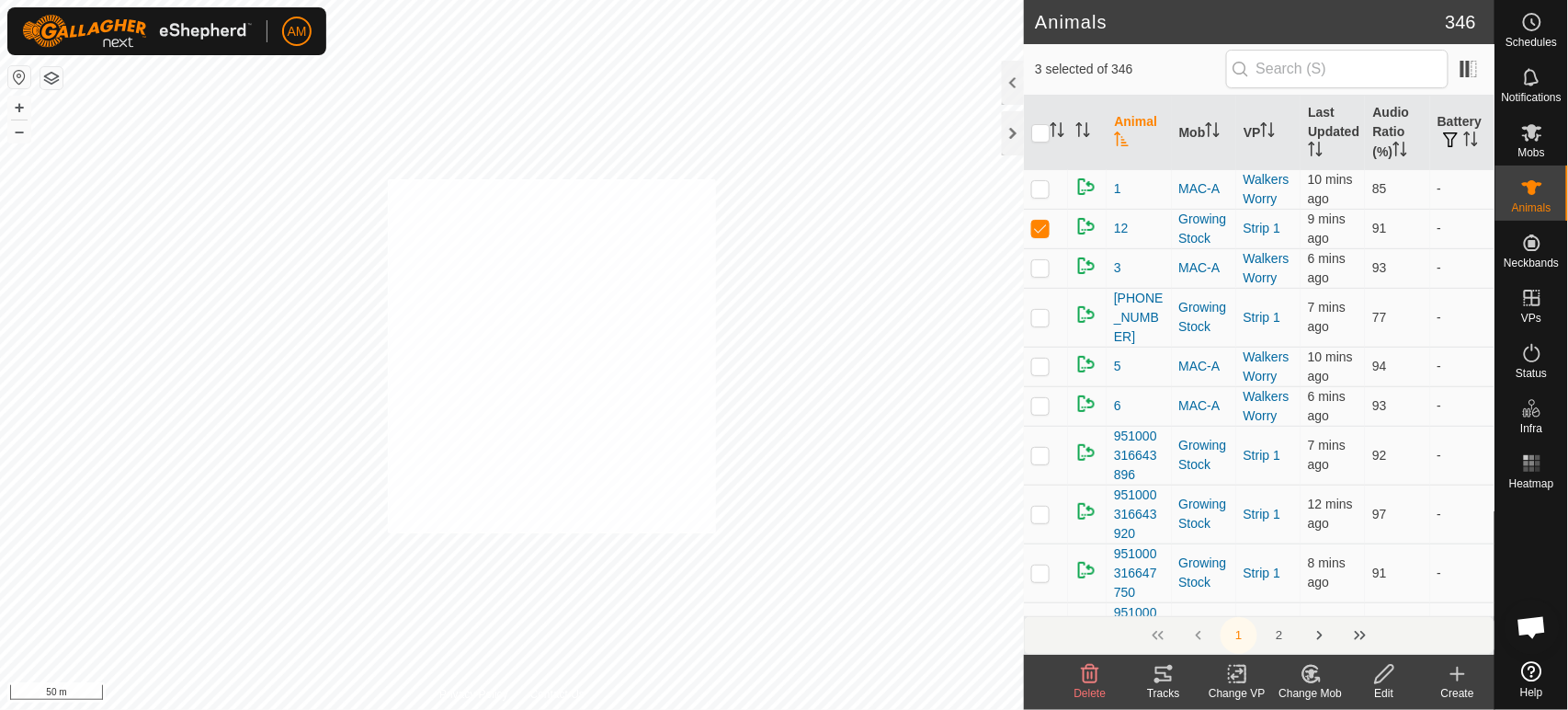
checkbox input "true"
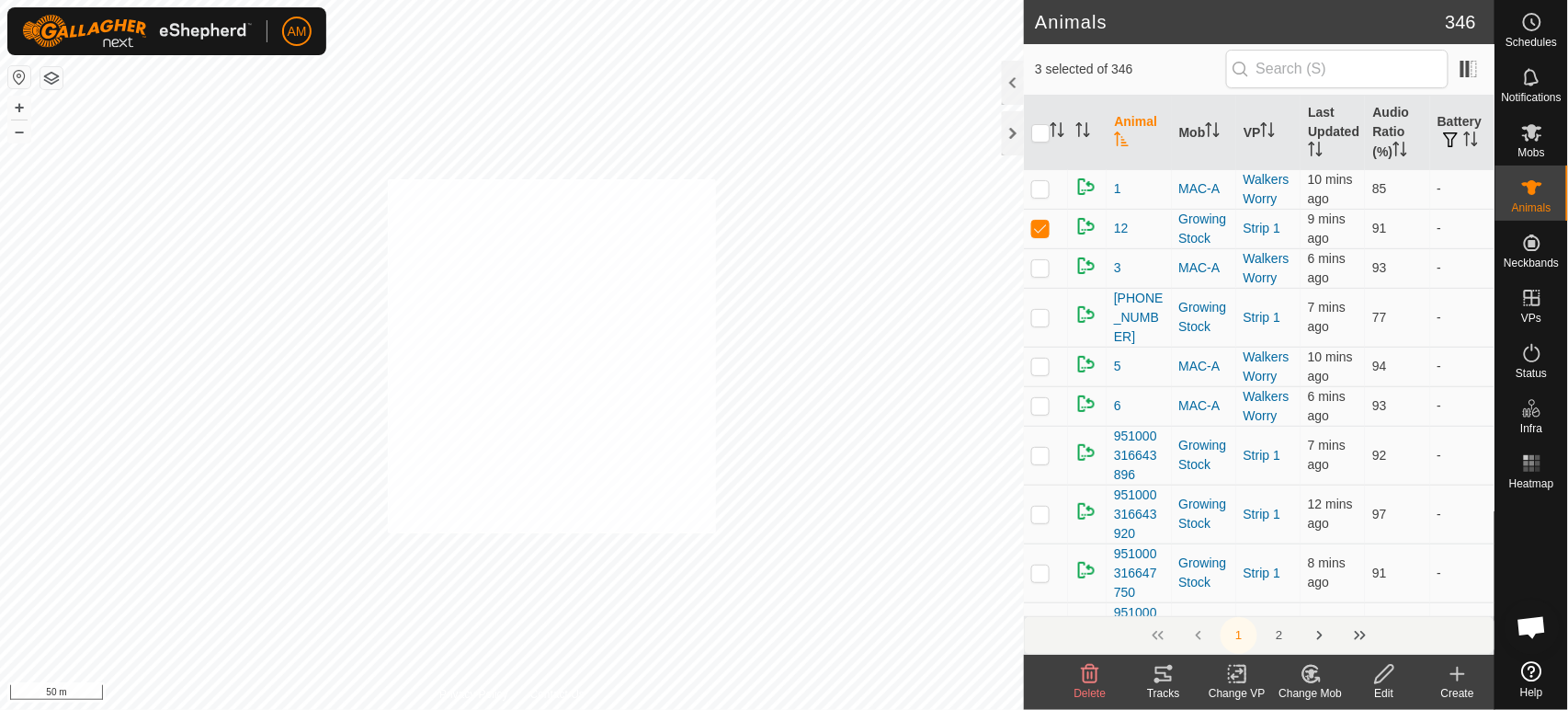
checkbox input "true"
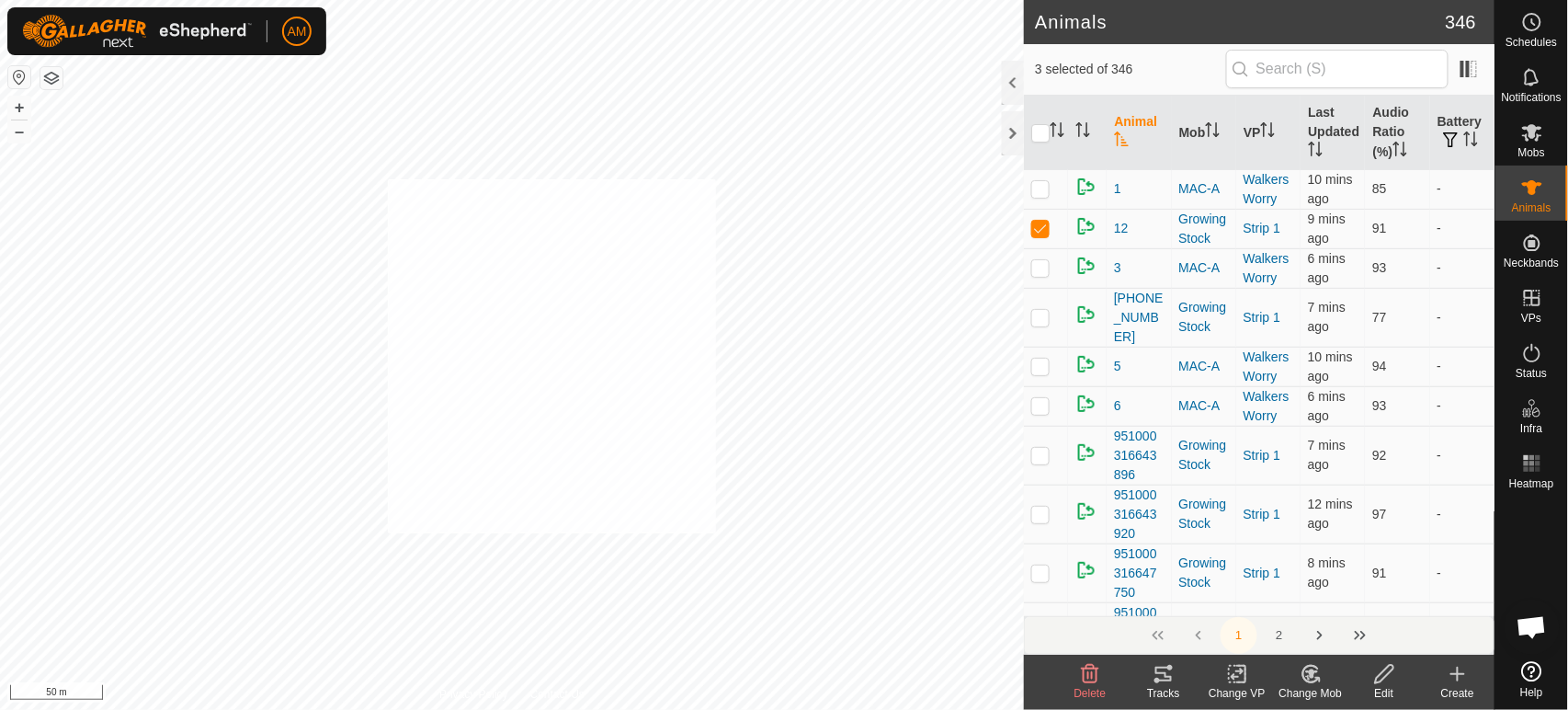
checkbox input "true"
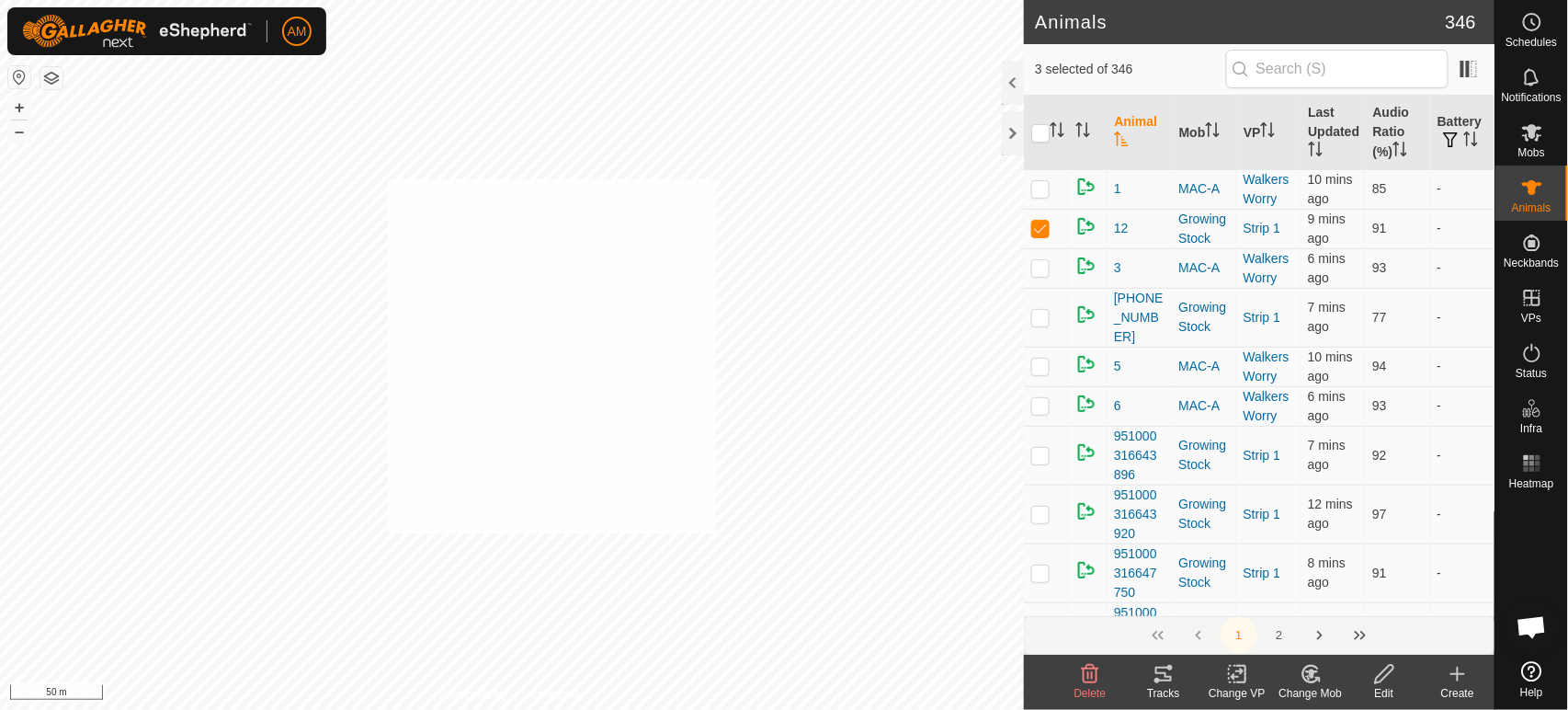
checkbox input "true"
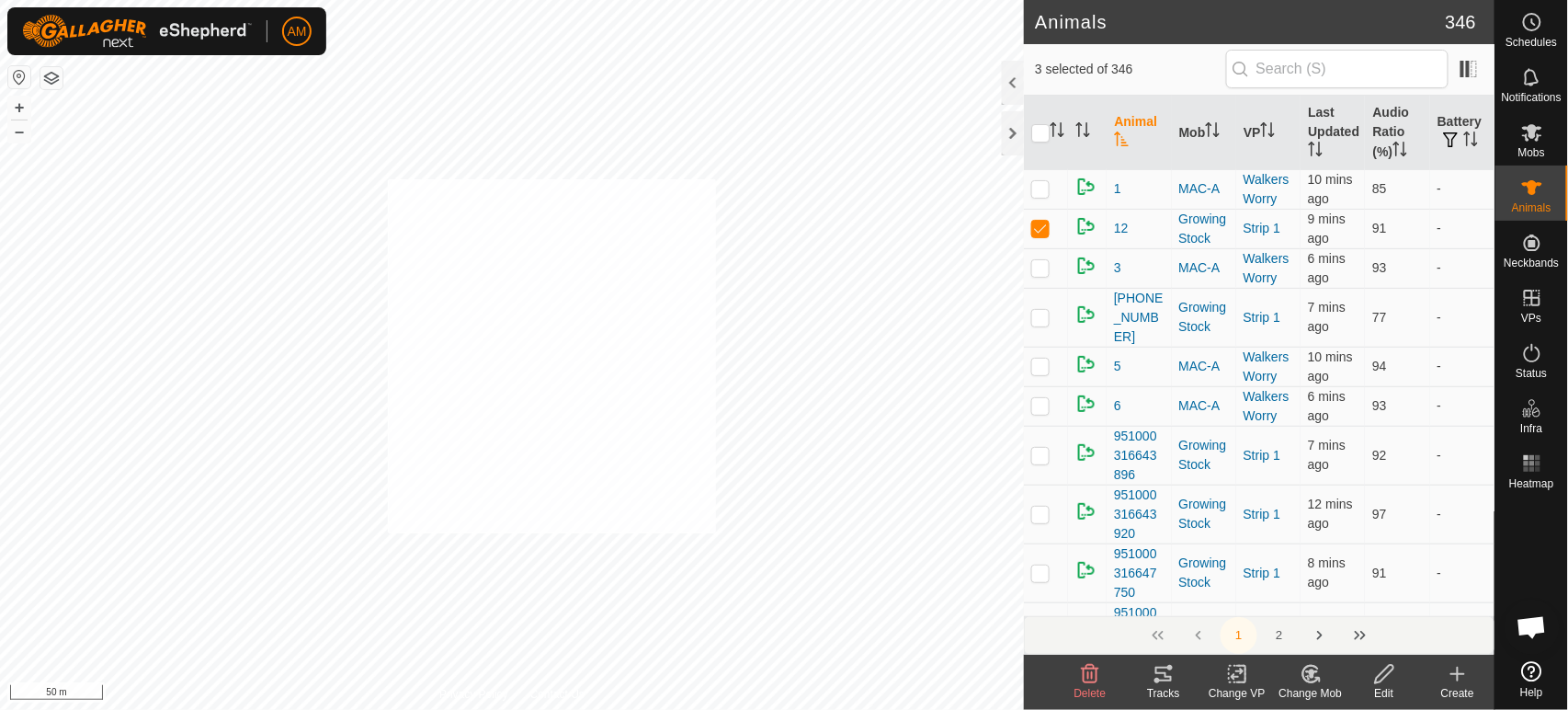
checkbox input "true"
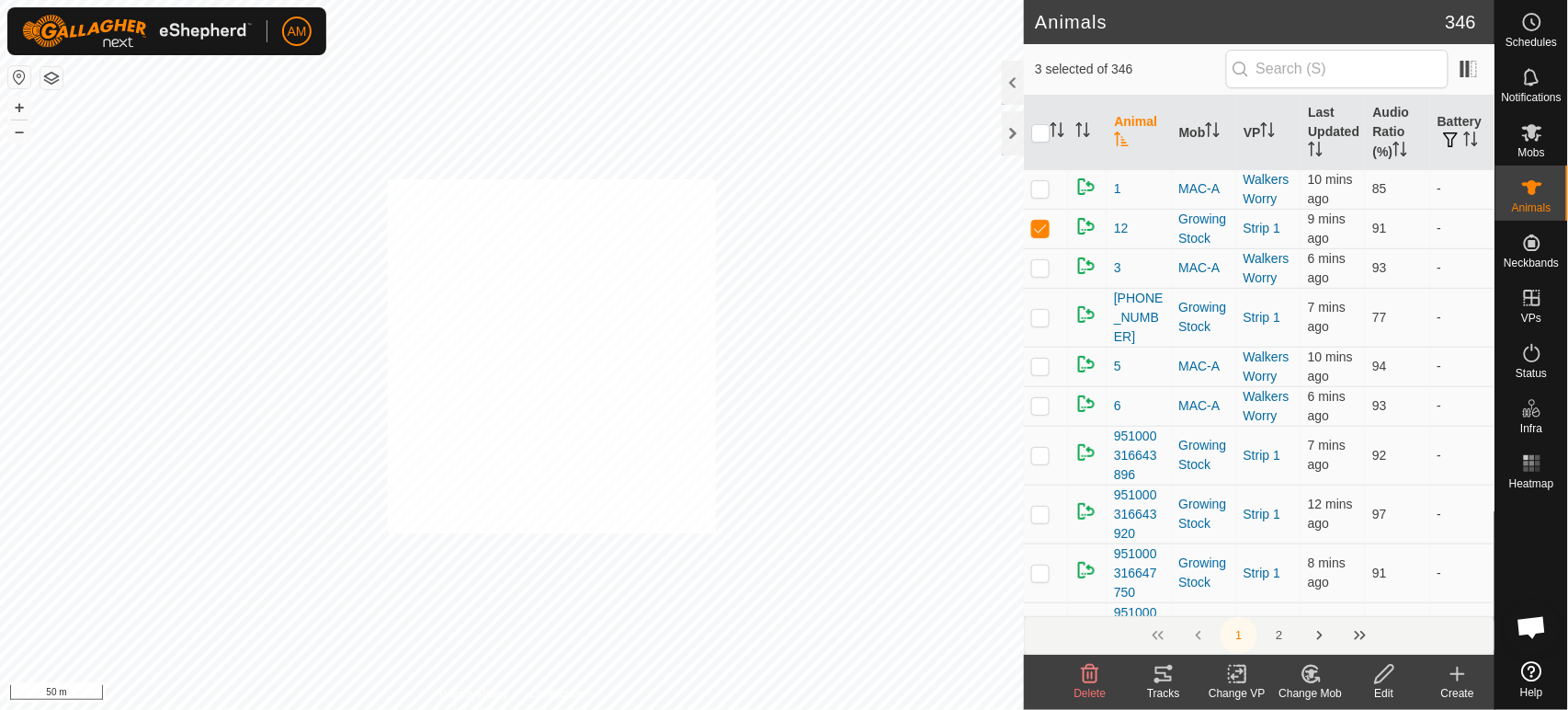
checkbox input "true"
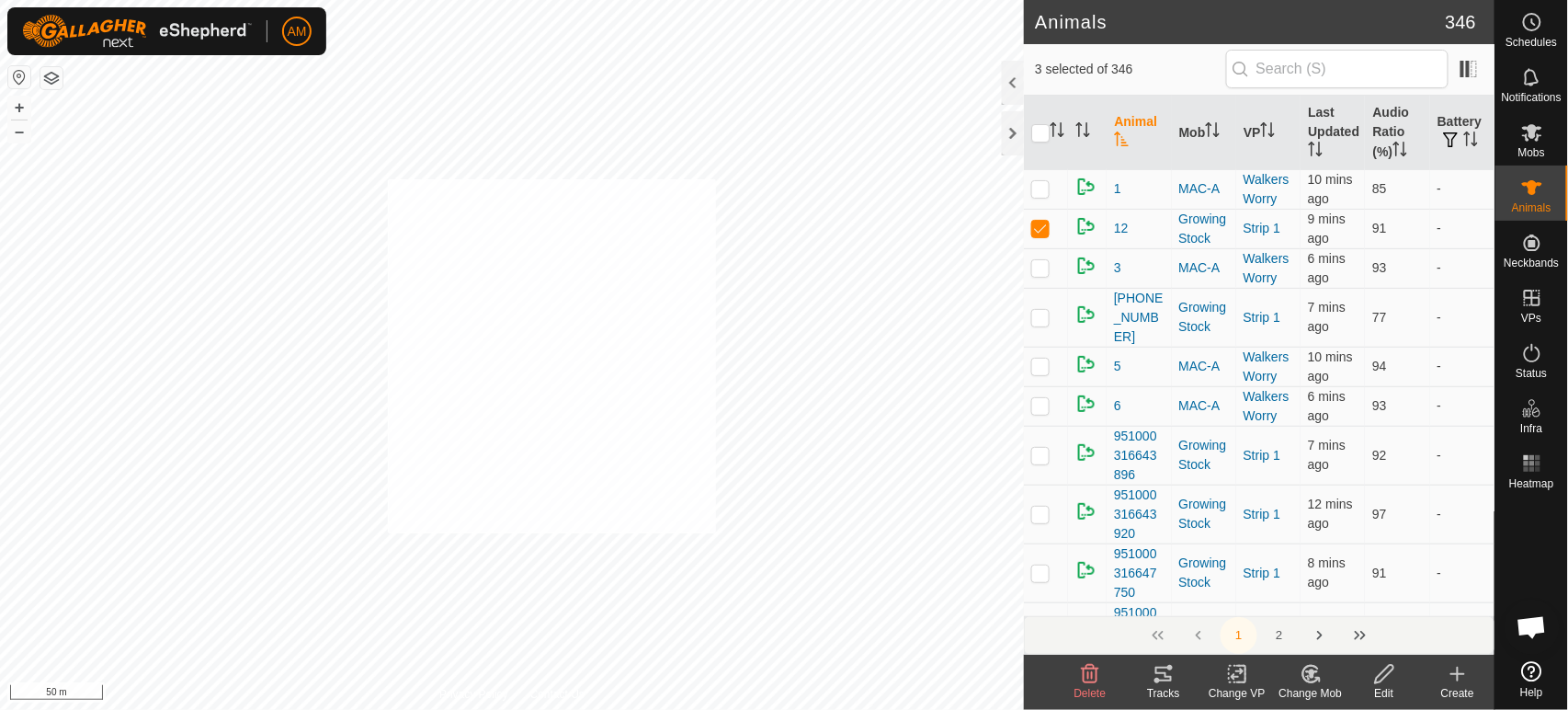
checkbox input "true"
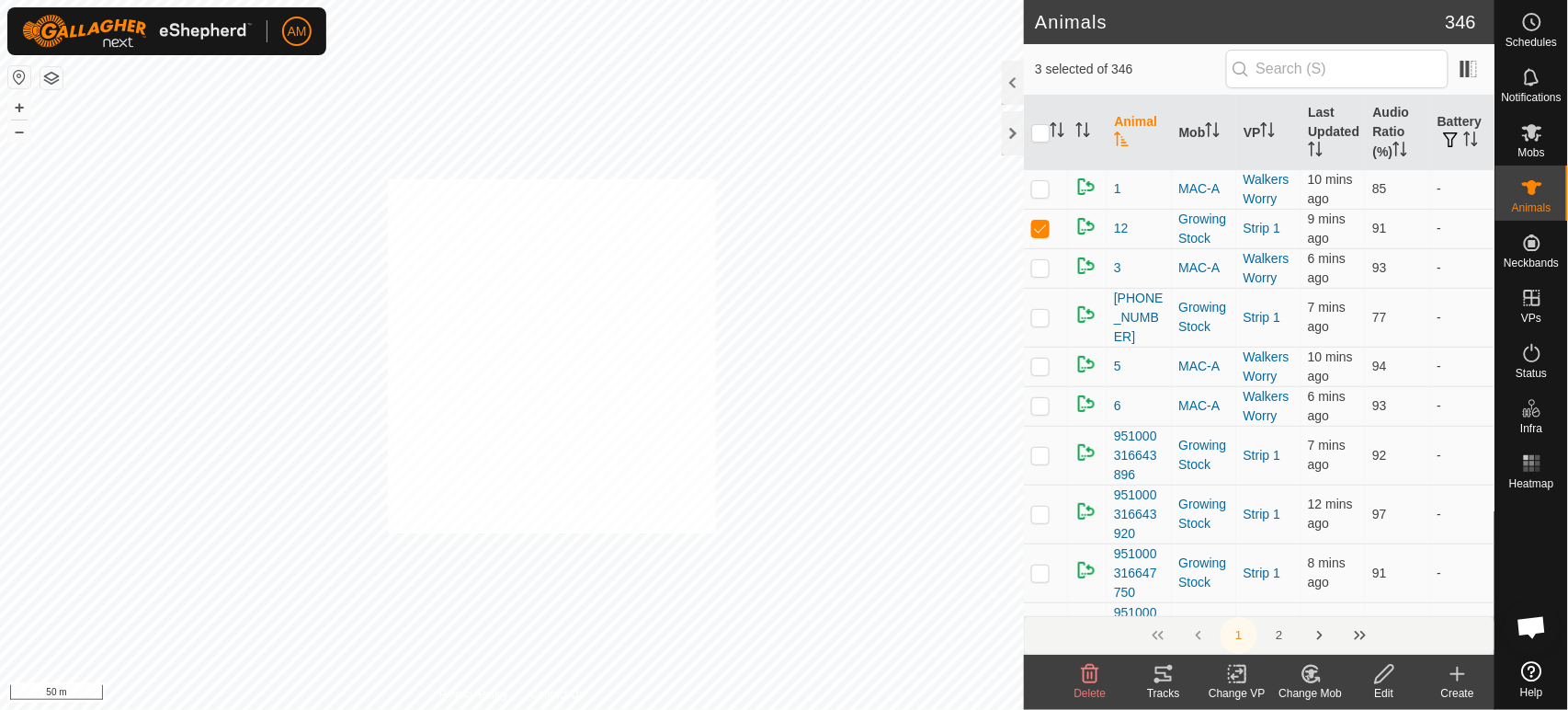
checkbox input "true"
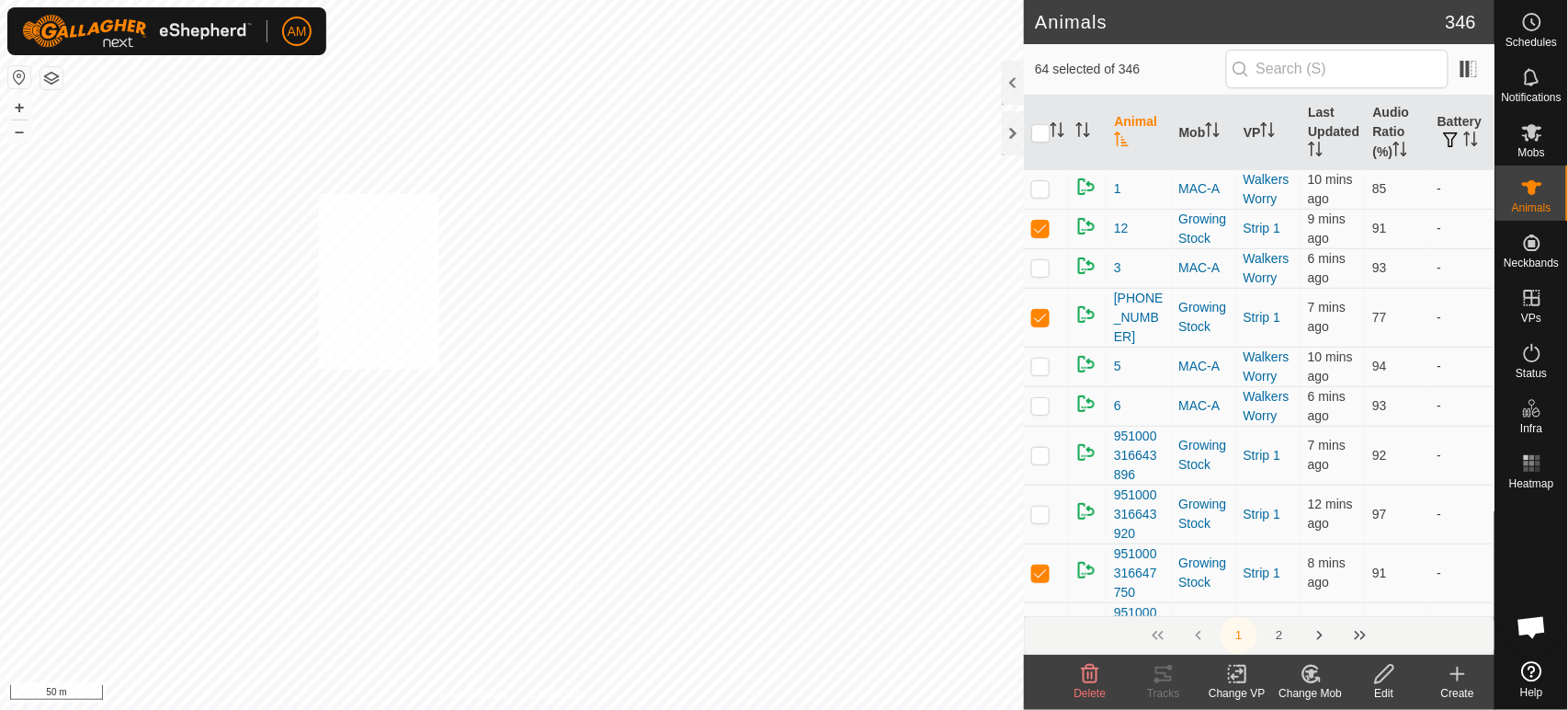
checkbox input "true"
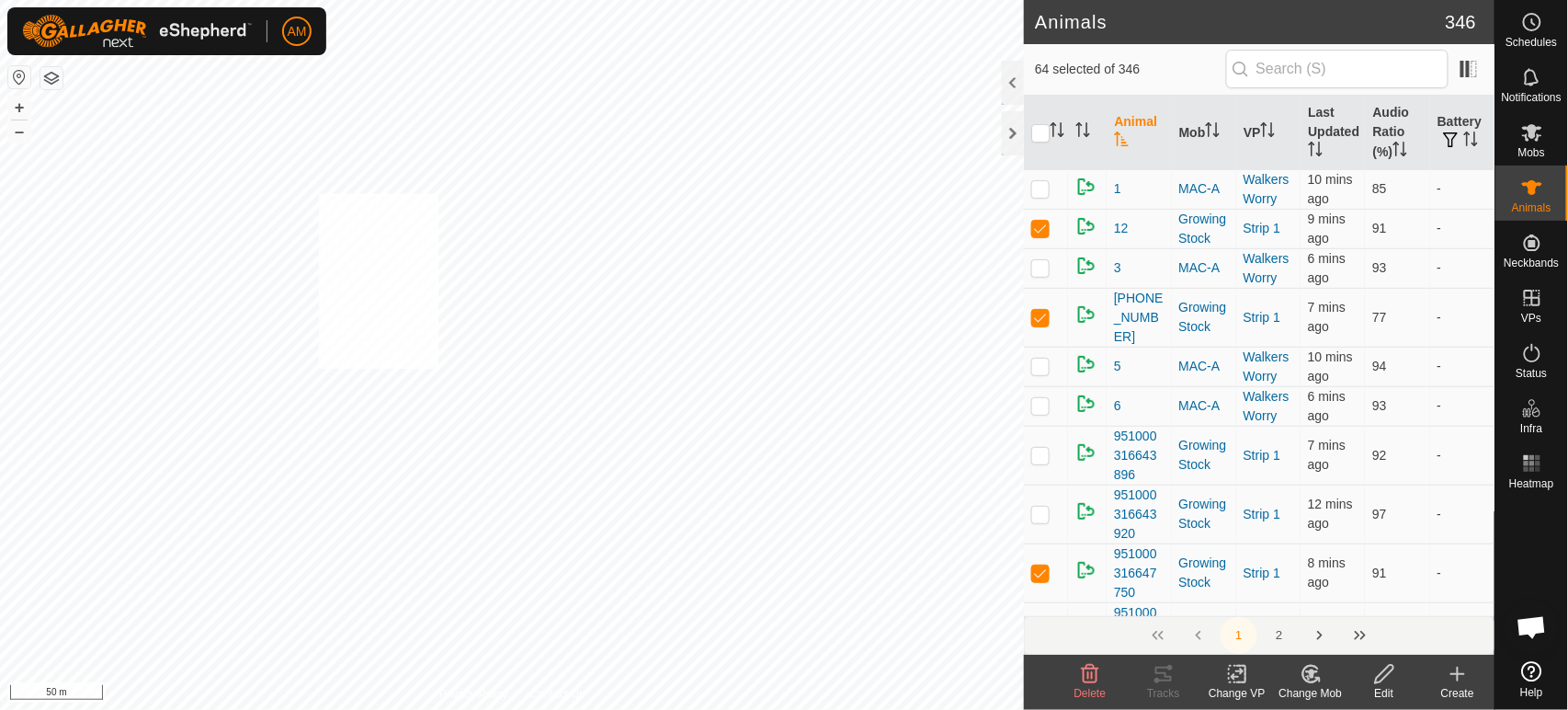
checkbox input "true"
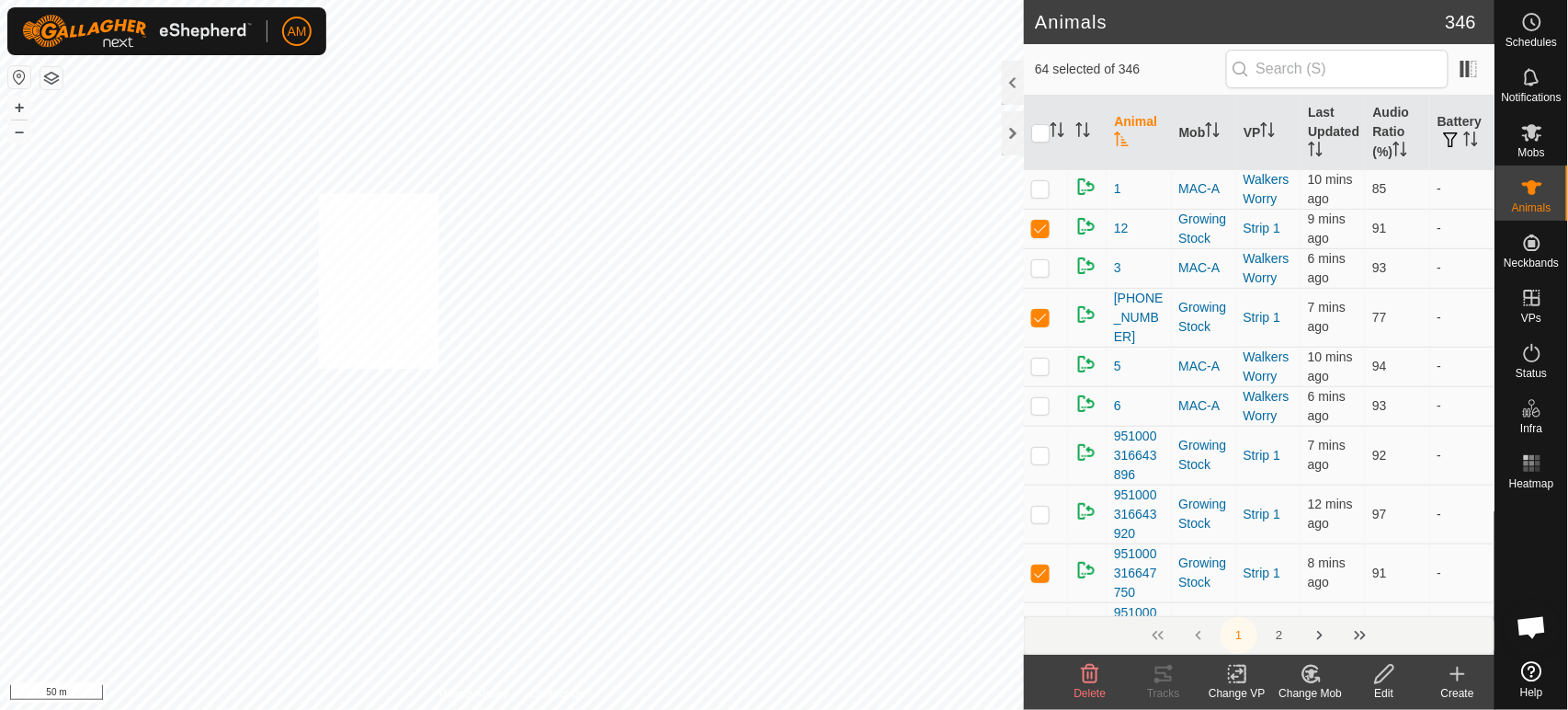
checkbox input "true"
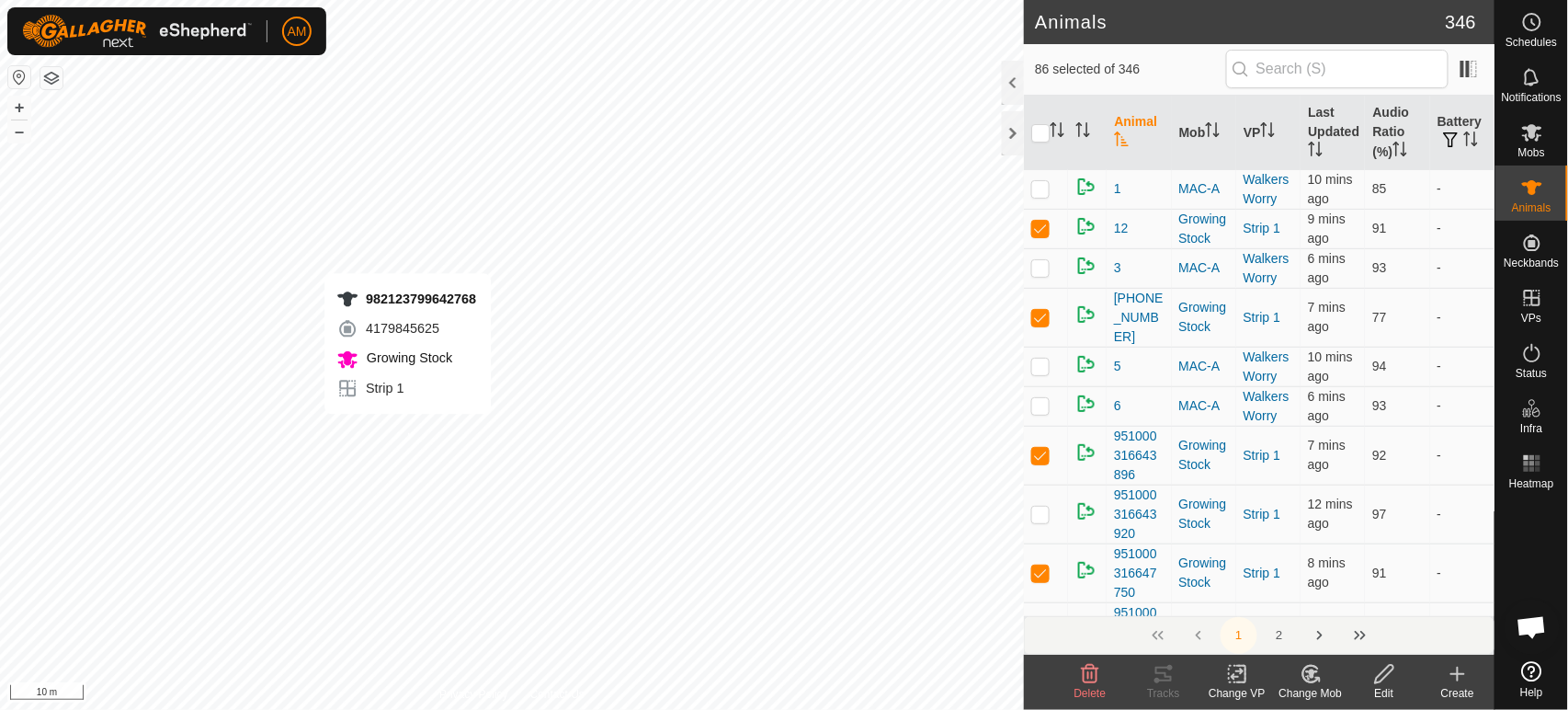
click at [407, 432] on div "982123799642768 4179845625 Growing Stock Strip 1 + – ⇧ i 10 m" at bounding box center [511, 355] width 1024 height 710
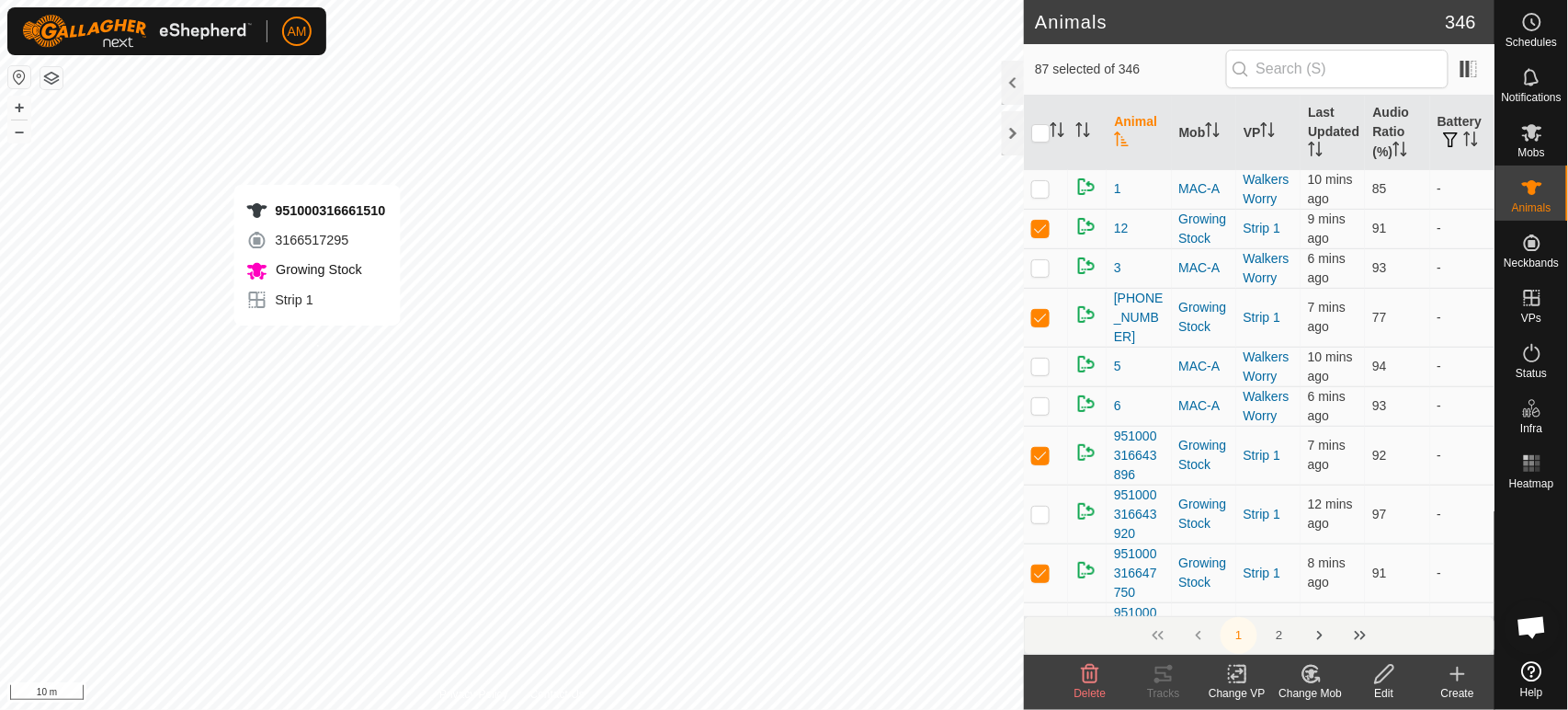
click at [316, 344] on div "951000316661510 3166517295 Growing Stock Strip 1 + – ⇧ i 10 m" at bounding box center [511, 355] width 1024 height 710
checkbox input "true"
click at [1245, 683] on icon at bounding box center [1238, 673] width 23 height 22
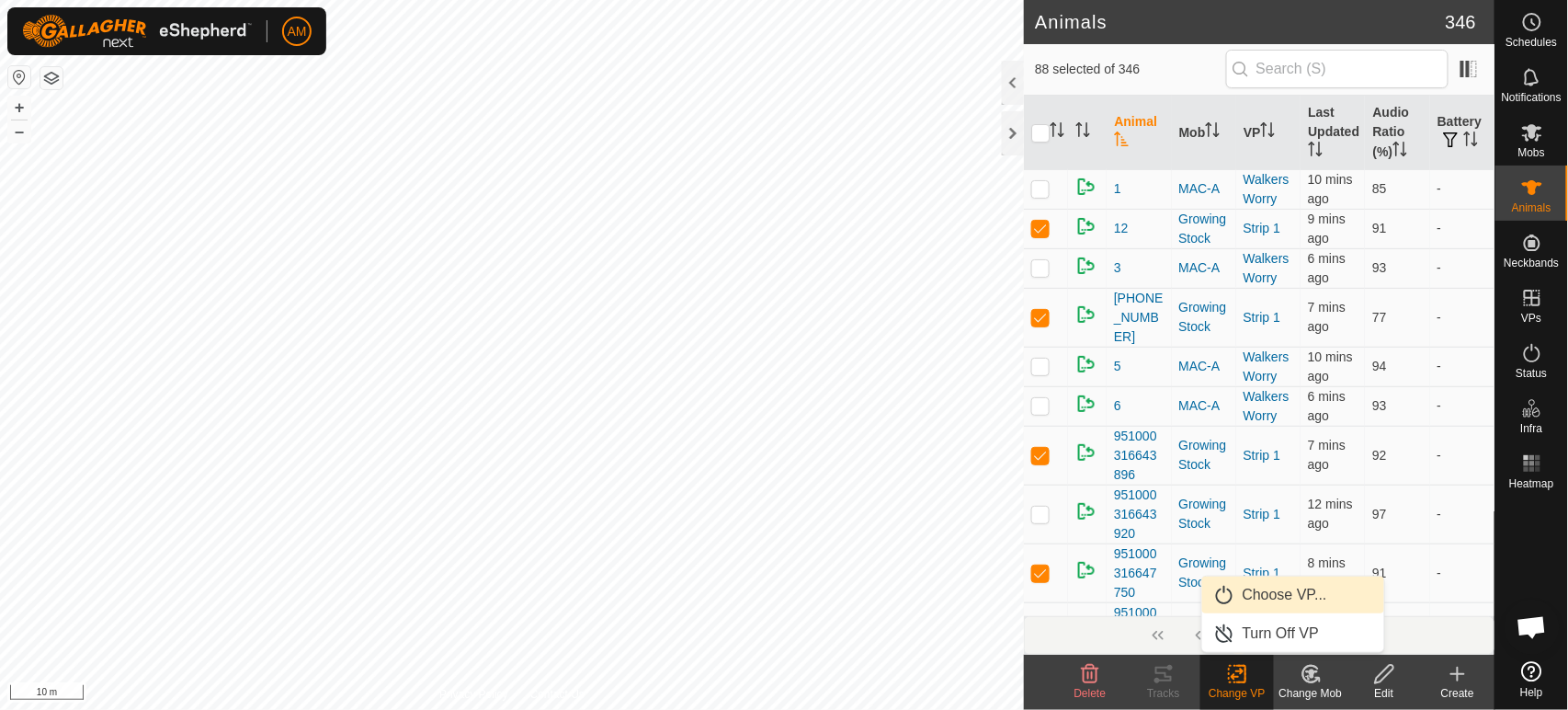
click at [1252, 595] on link "Choose VP..." at bounding box center [1293, 595] width 182 height 37
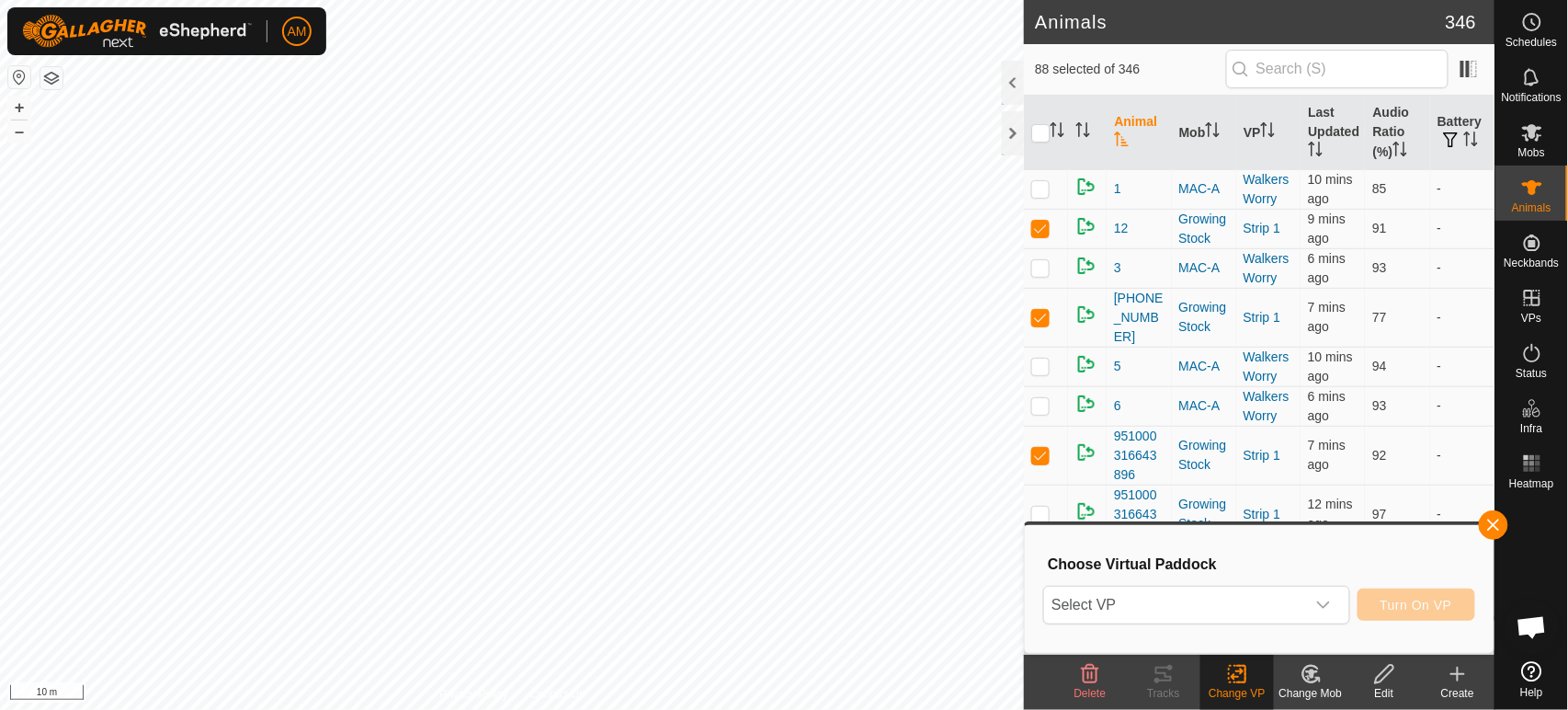
click at [1096, 594] on span "Select VP" at bounding box center [1174, 604] width 261 height 37
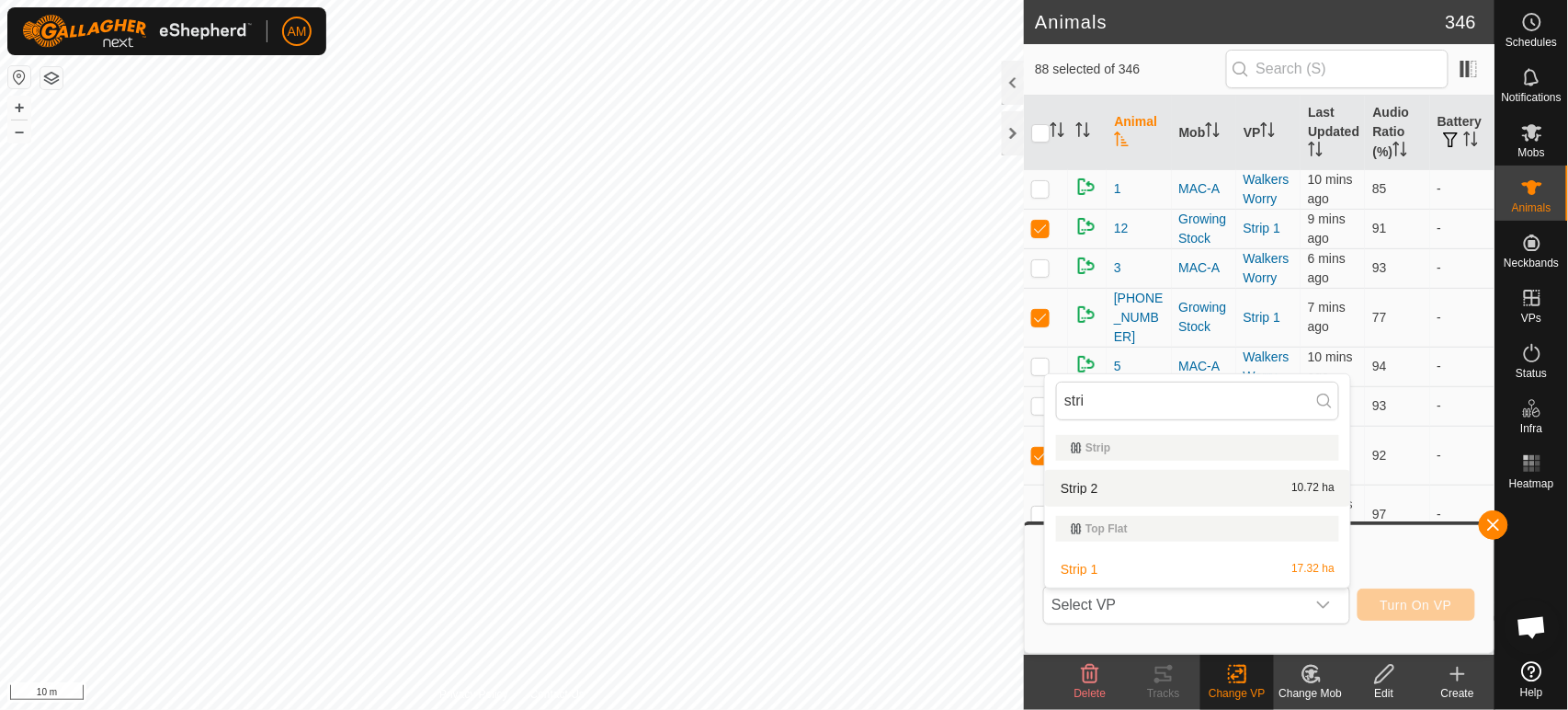
type input "stri"
click at [1156, 483] on li "Strip 2 10.72 ha" at bounding box center [1197, 488] width 305 height 37
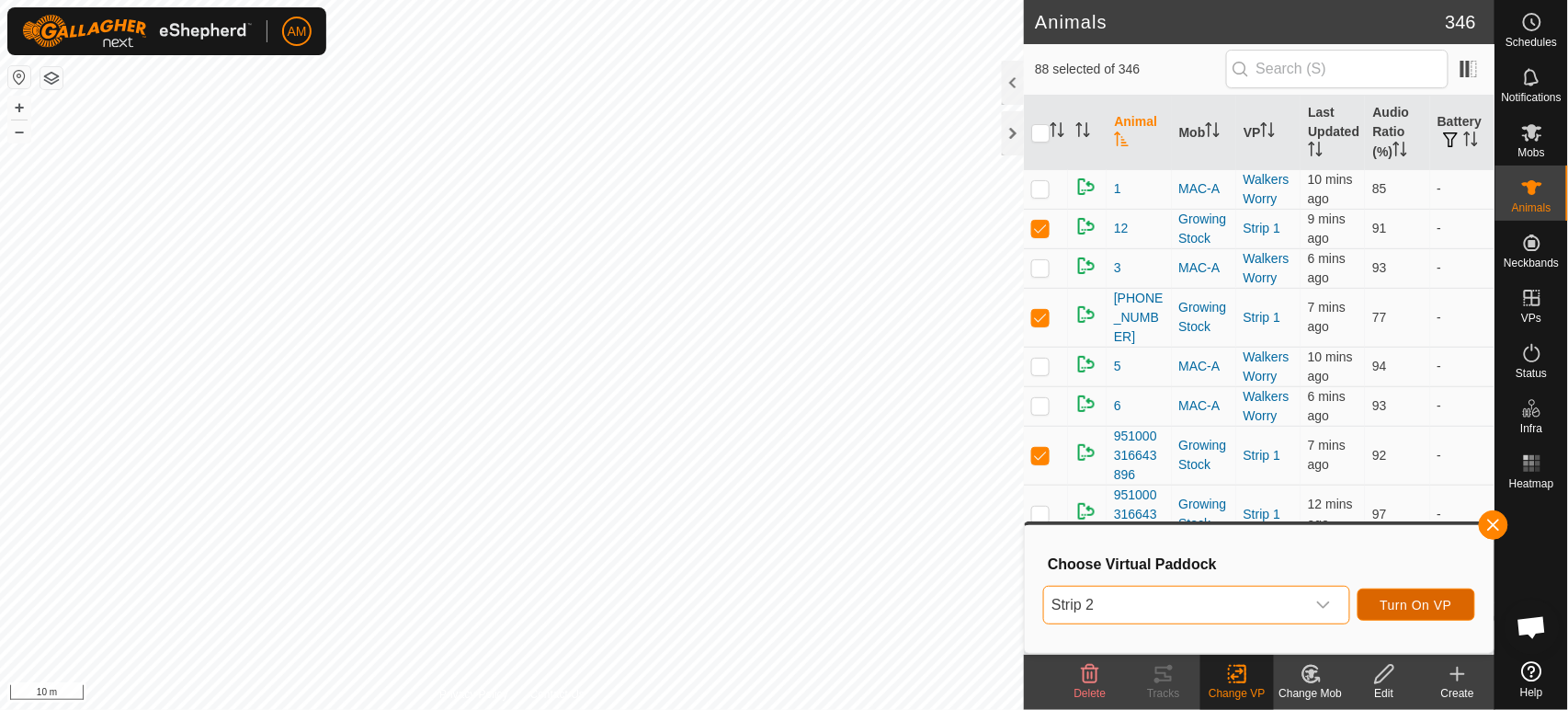
click at [1416, 604] on span "Turn On VP" at bounding box center [1416, 604] width 72 height 15
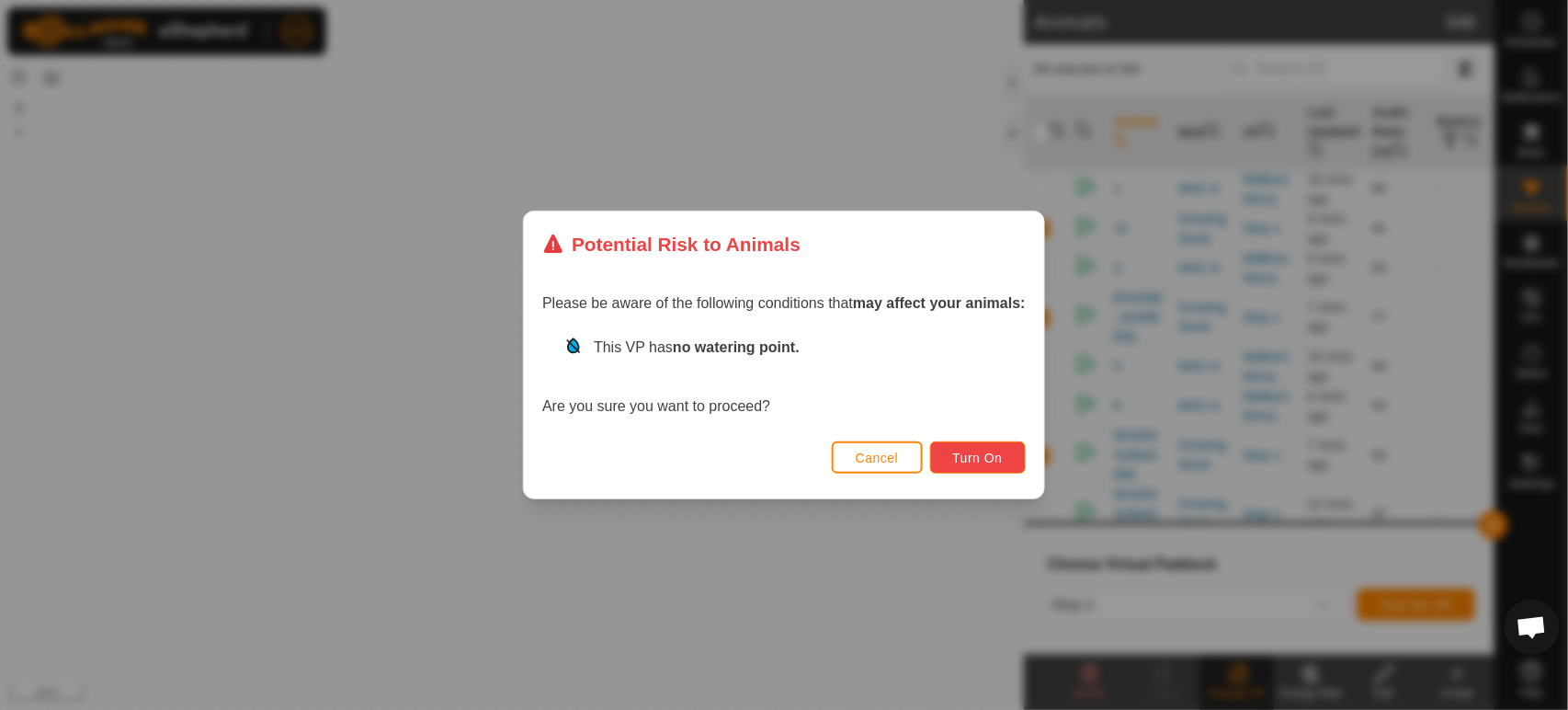
click at [994, 449] on button "Turn On" at bounding box center [977, 456] width 96 height 32
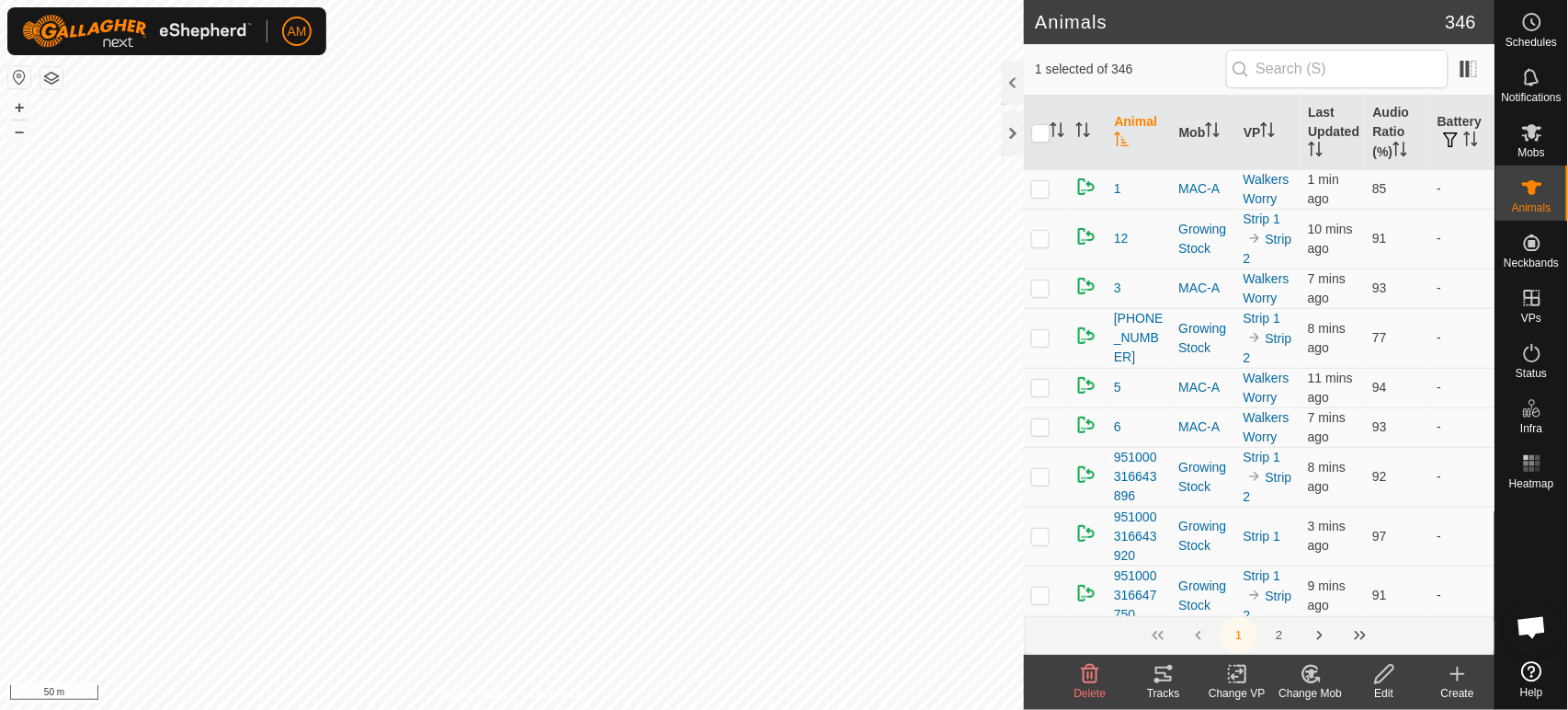
click at [1163, 675] on icon at bounding box center [1163, 673] width 22 height 22
